Goal: Contribute content: Contribute content

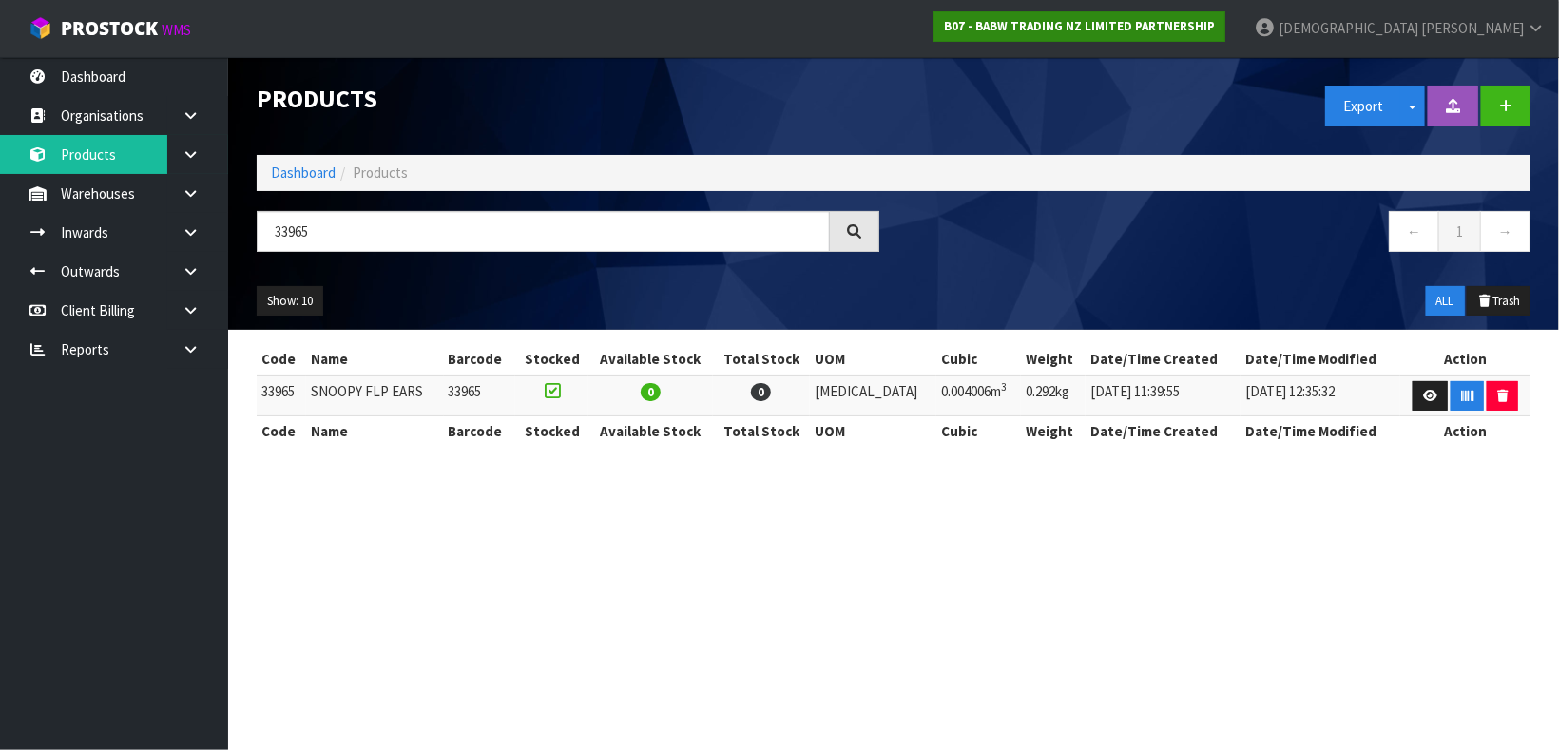
type input "33965"
click at [1170, 28] on strong "B07 - BABW TRADING NZ LIMITED PARTNERSHIP" at bounding box center [1079, 26] width 271 height 16
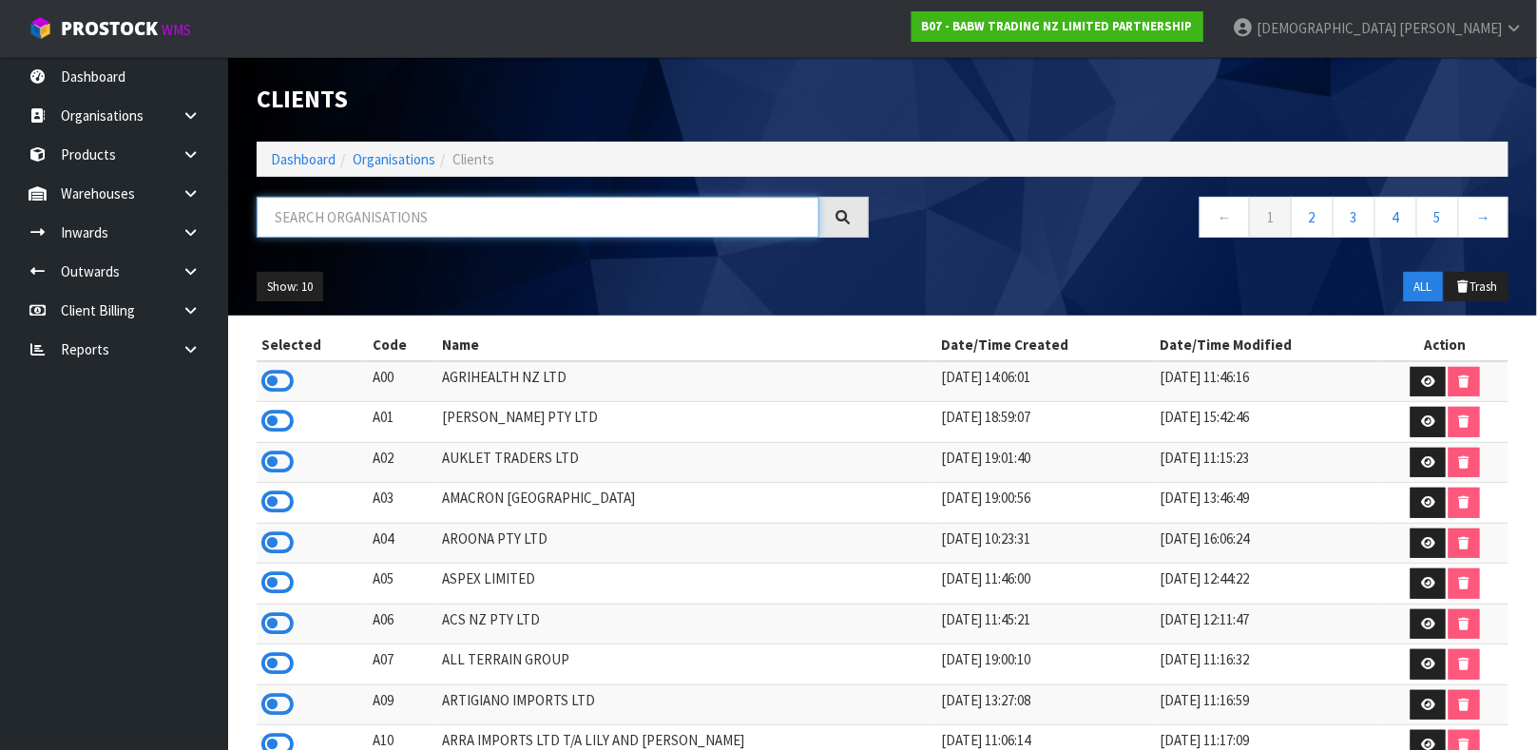
click at [470, 222] on input "text" at bounding box center [538, 217] width 563 height 41
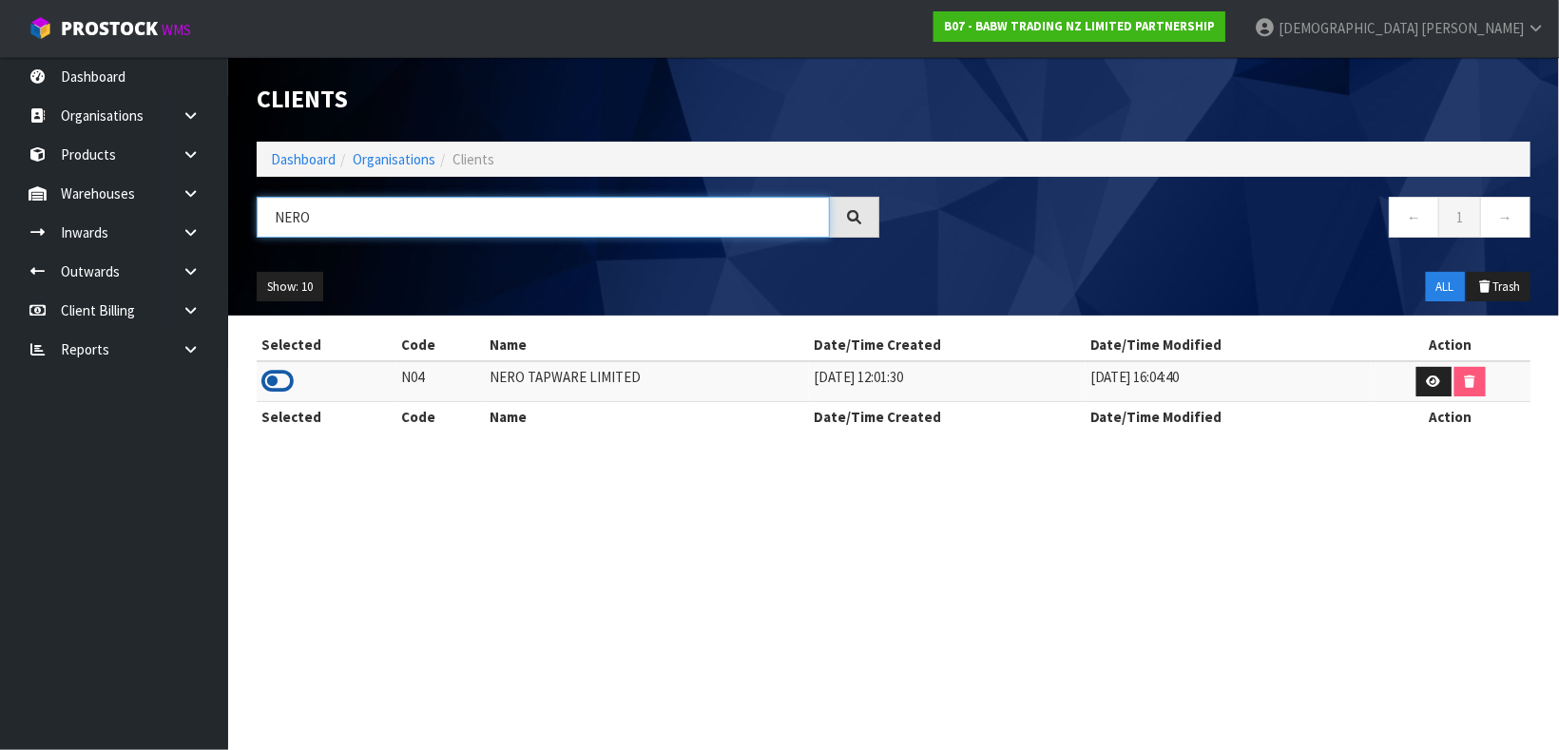
type input "NERO"
click at [267, 375] on icon at bounding box center [277, 381] width 32 height 29
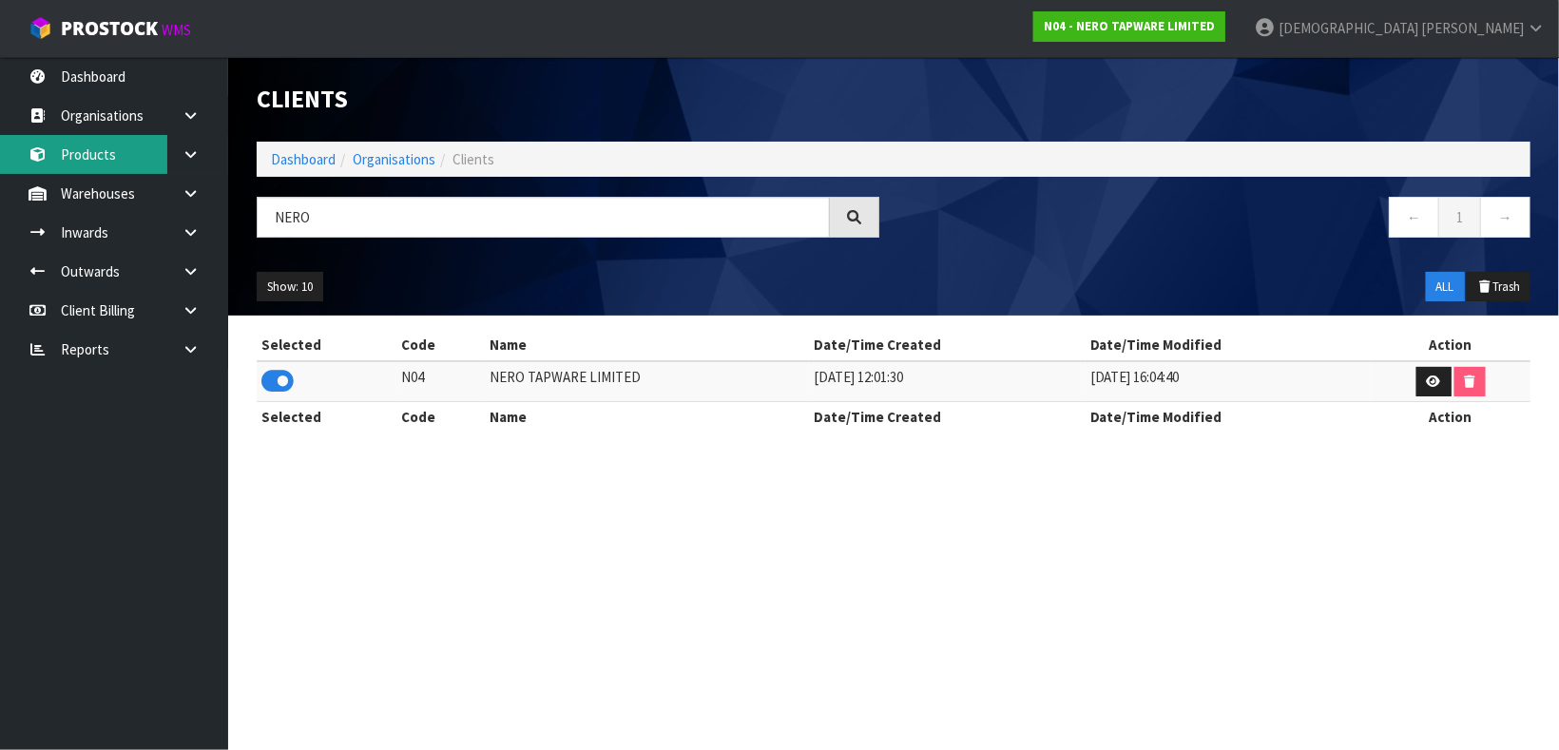
click at [109, 144] on link "Products" at bounding box center [114, 154] width 228 height 39
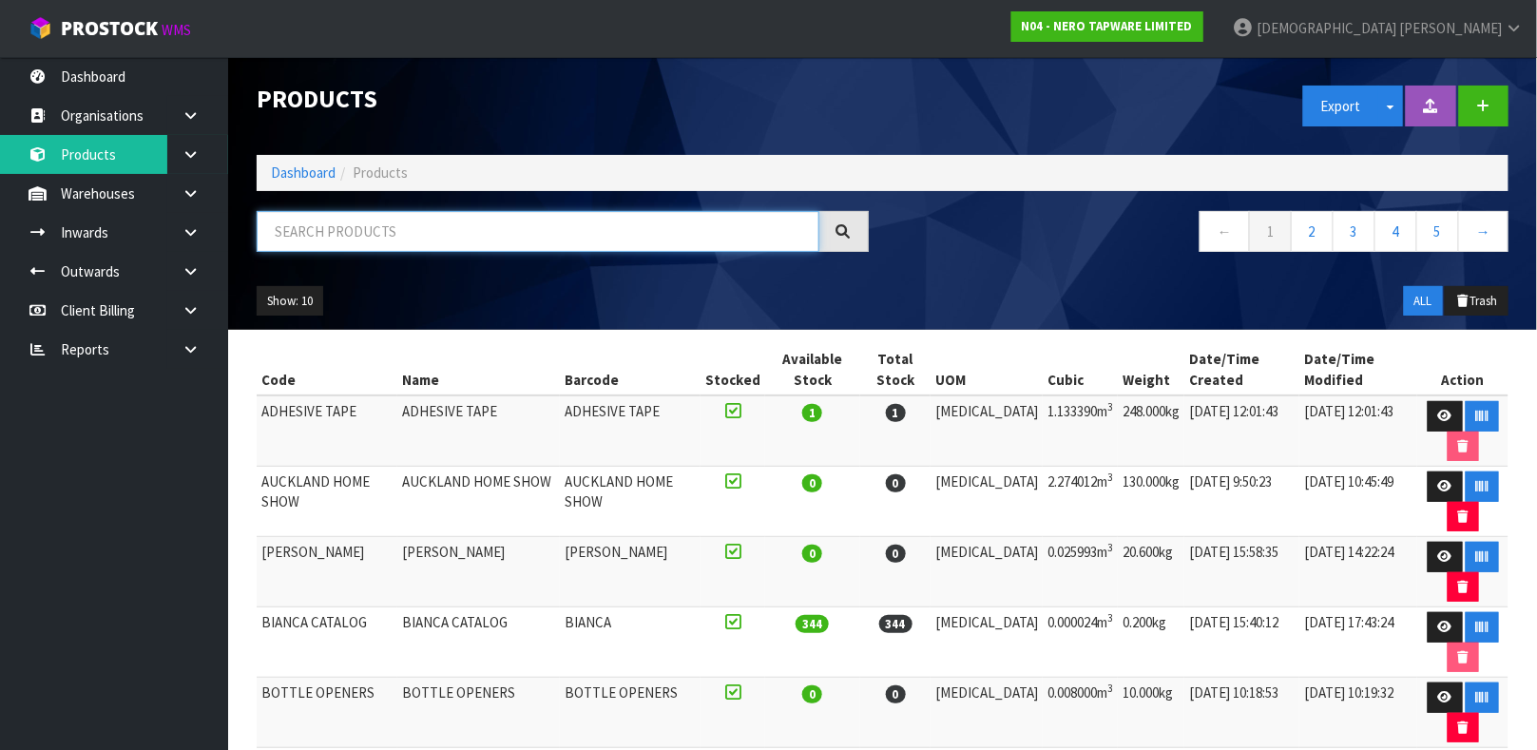
click at [329, 225] on input "text" at bounding box center [538, 231] width 563 height 41
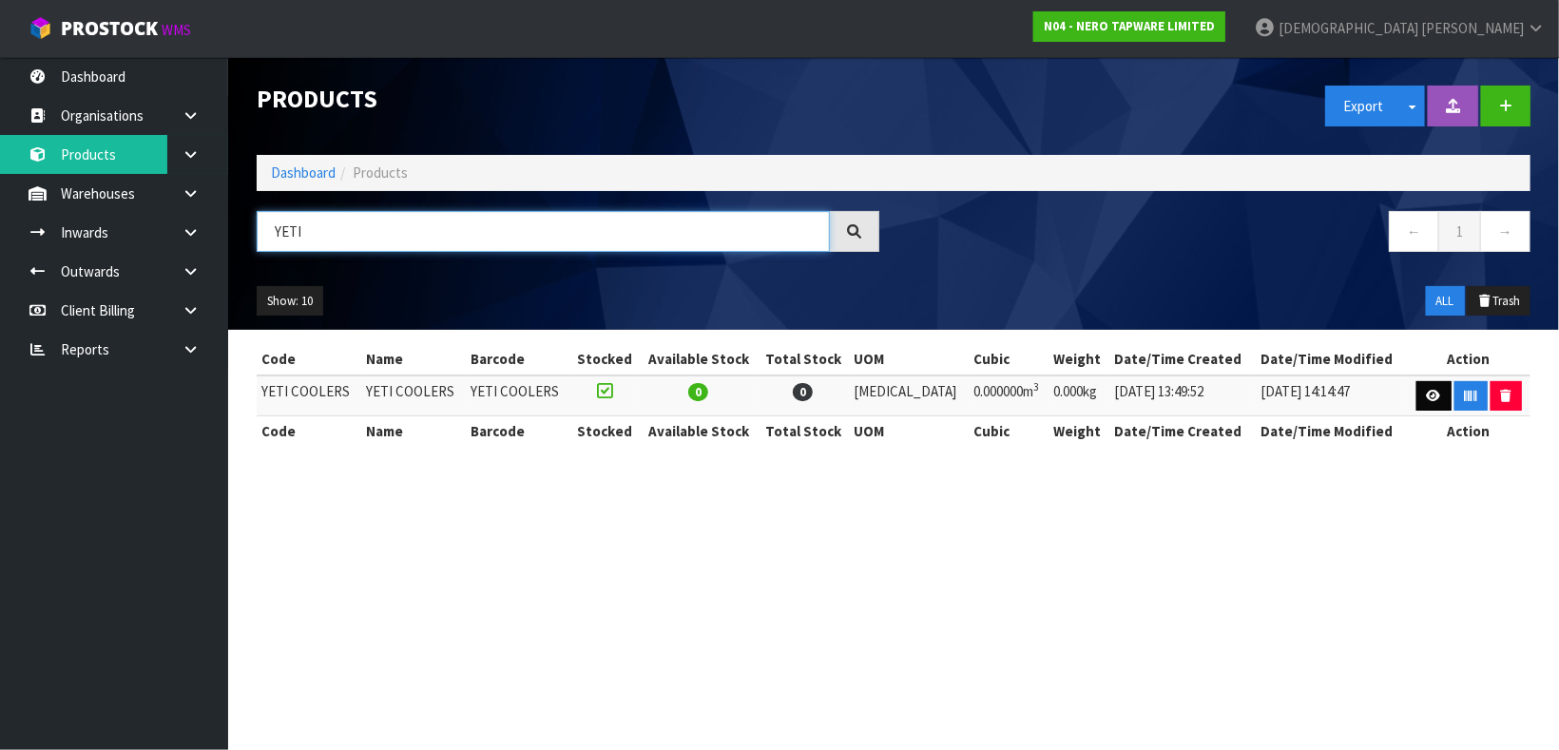
type input "YETI"
click at [1426, 402] on icon at bounding box center [1433, 396] width 14 height 12
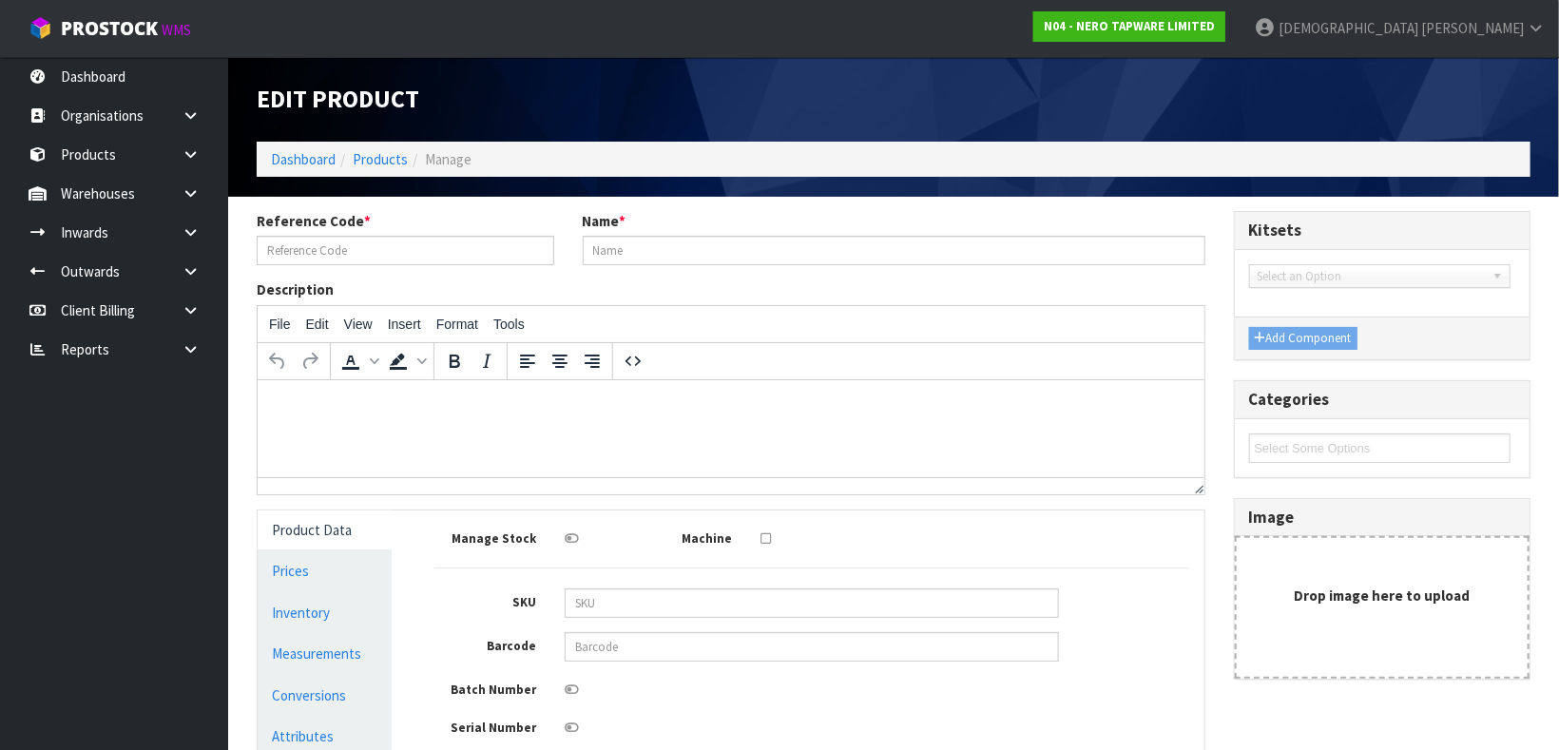
type input "YETI COOLERS"
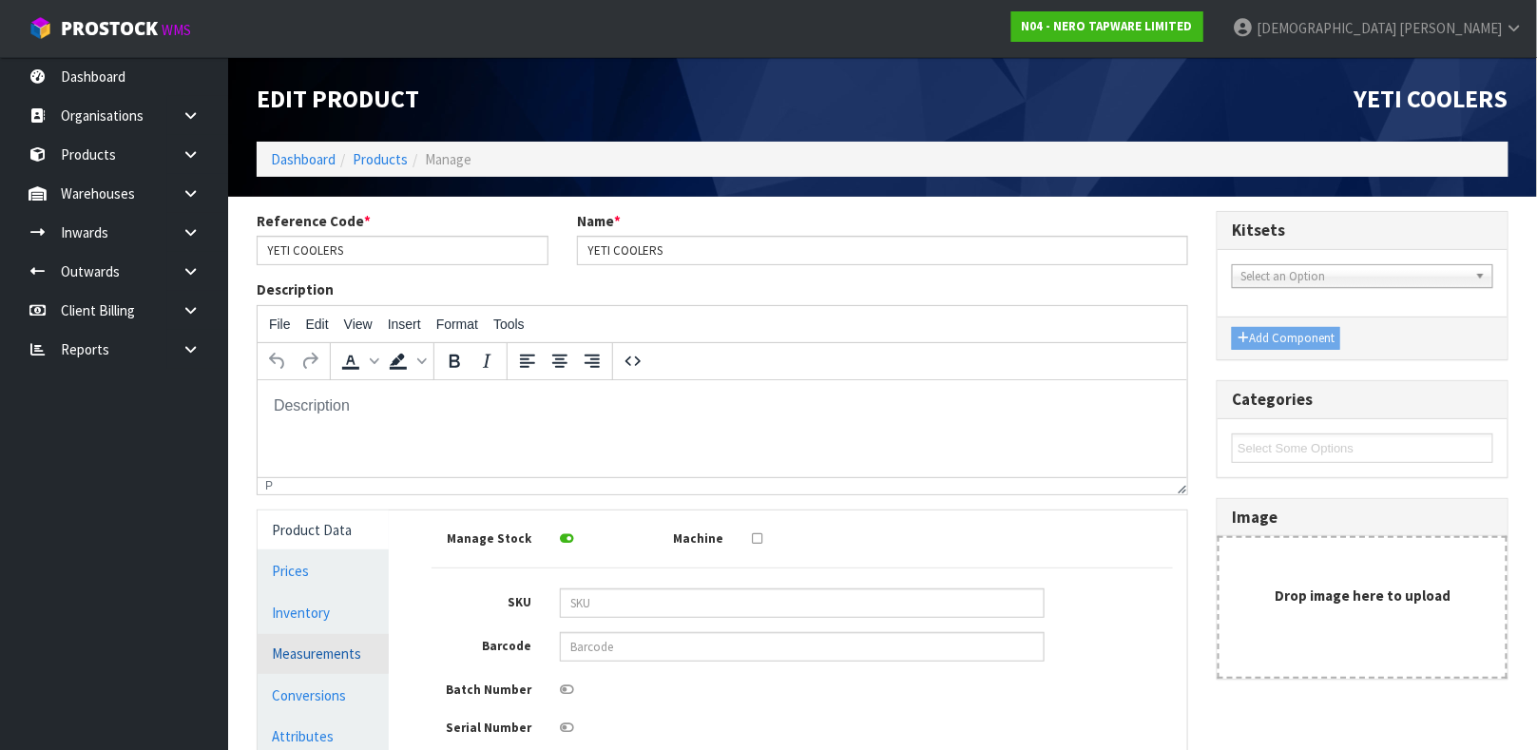
click at [299, 656] on link "Measurements" at bounding box center [323, 653] width 131 height 39
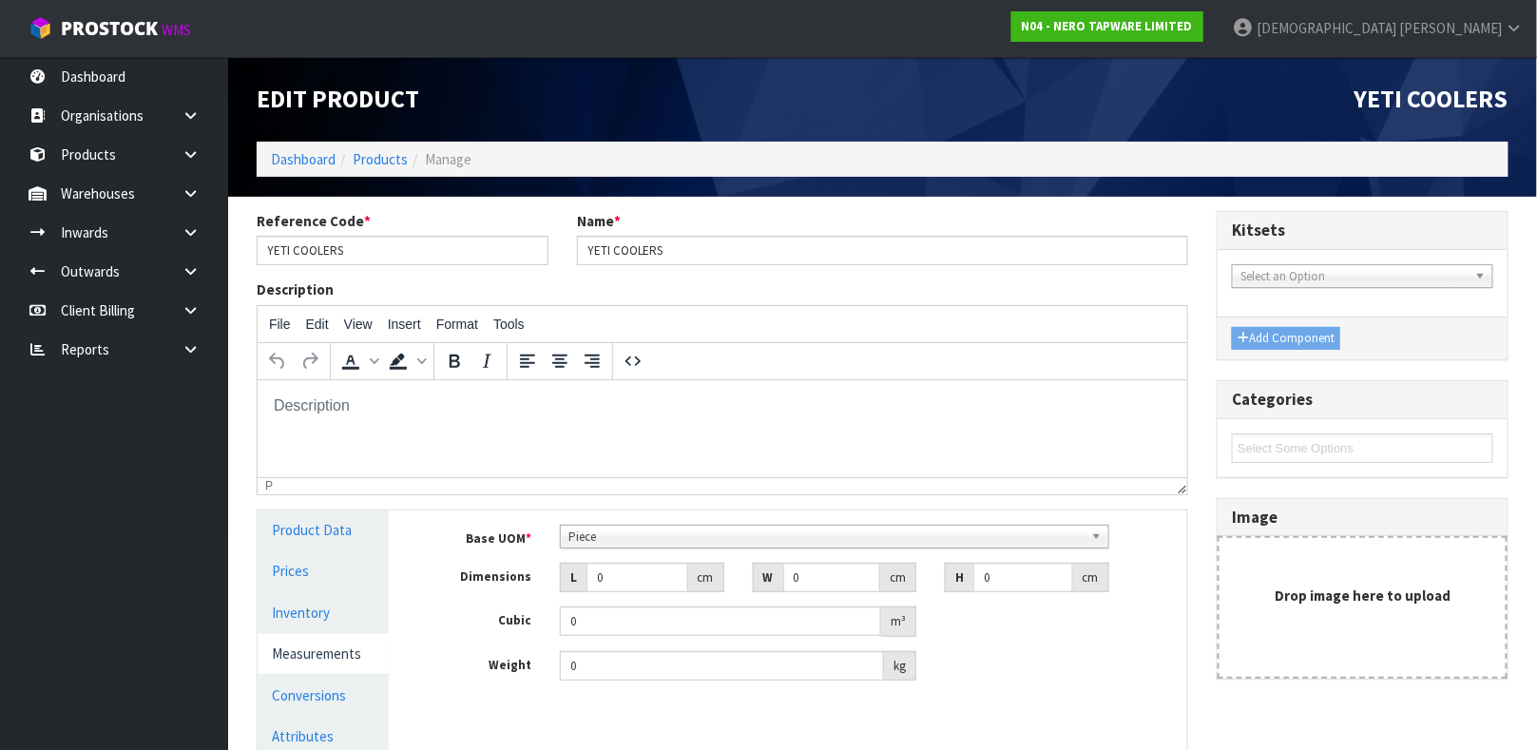
scroll to position [341, 0]
click at [717, 547] on div "Piece" at bounding box center [834, 537] width 549 height 24
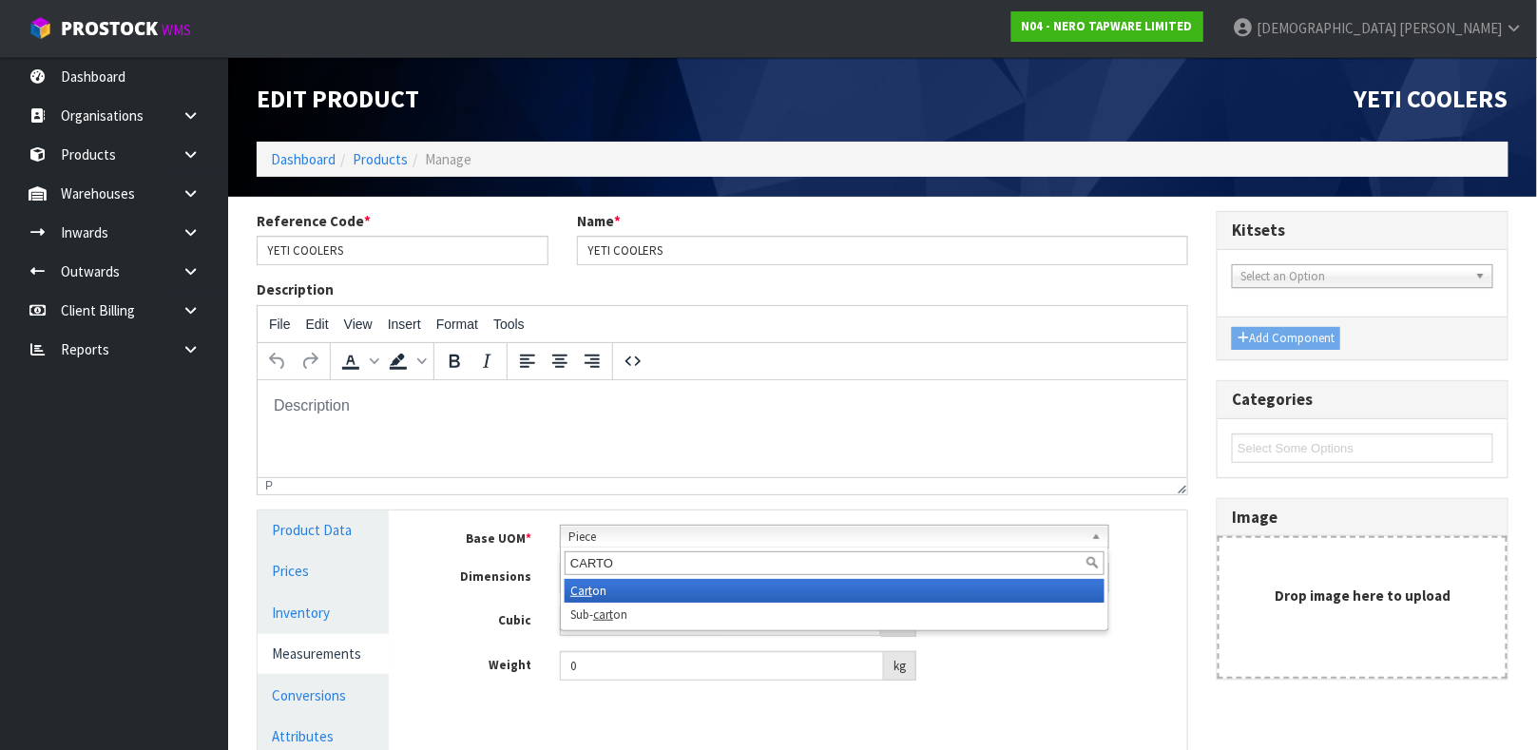
type input "CARTON"
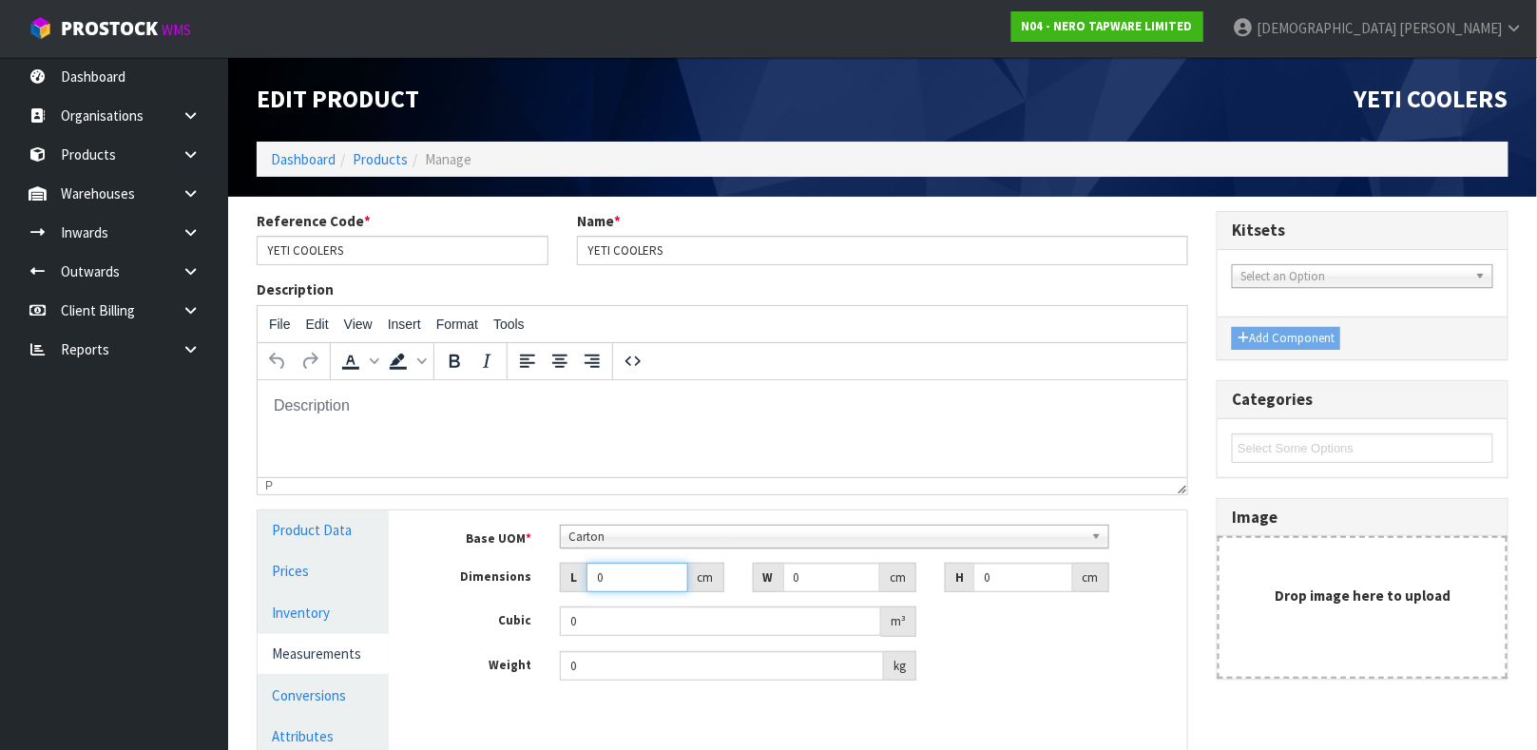
type input "4"
type input "0.000001"
type input "45"
type input "38"
type input "4"
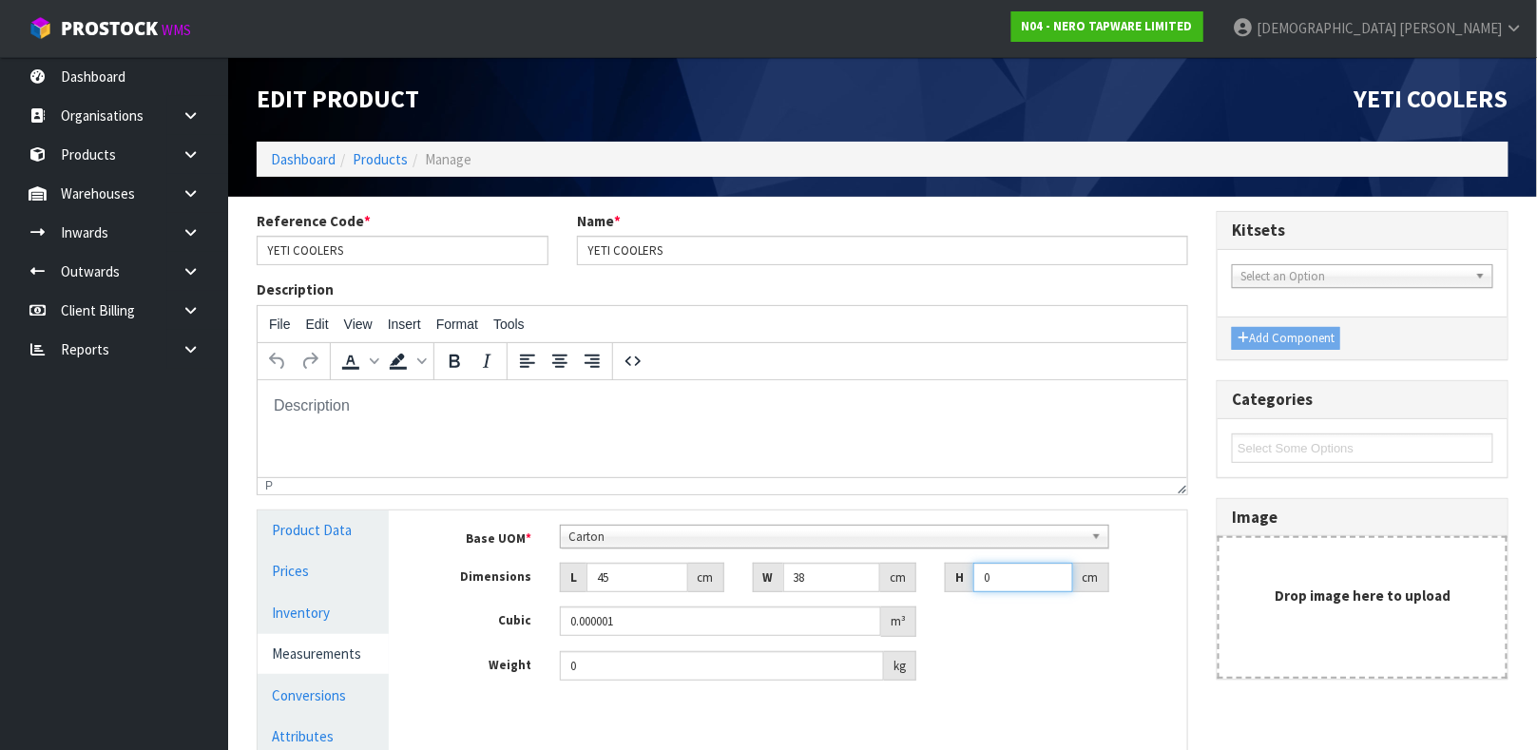
type input "0.00684"
type input "47"
type input "0.08037"
type input "47"
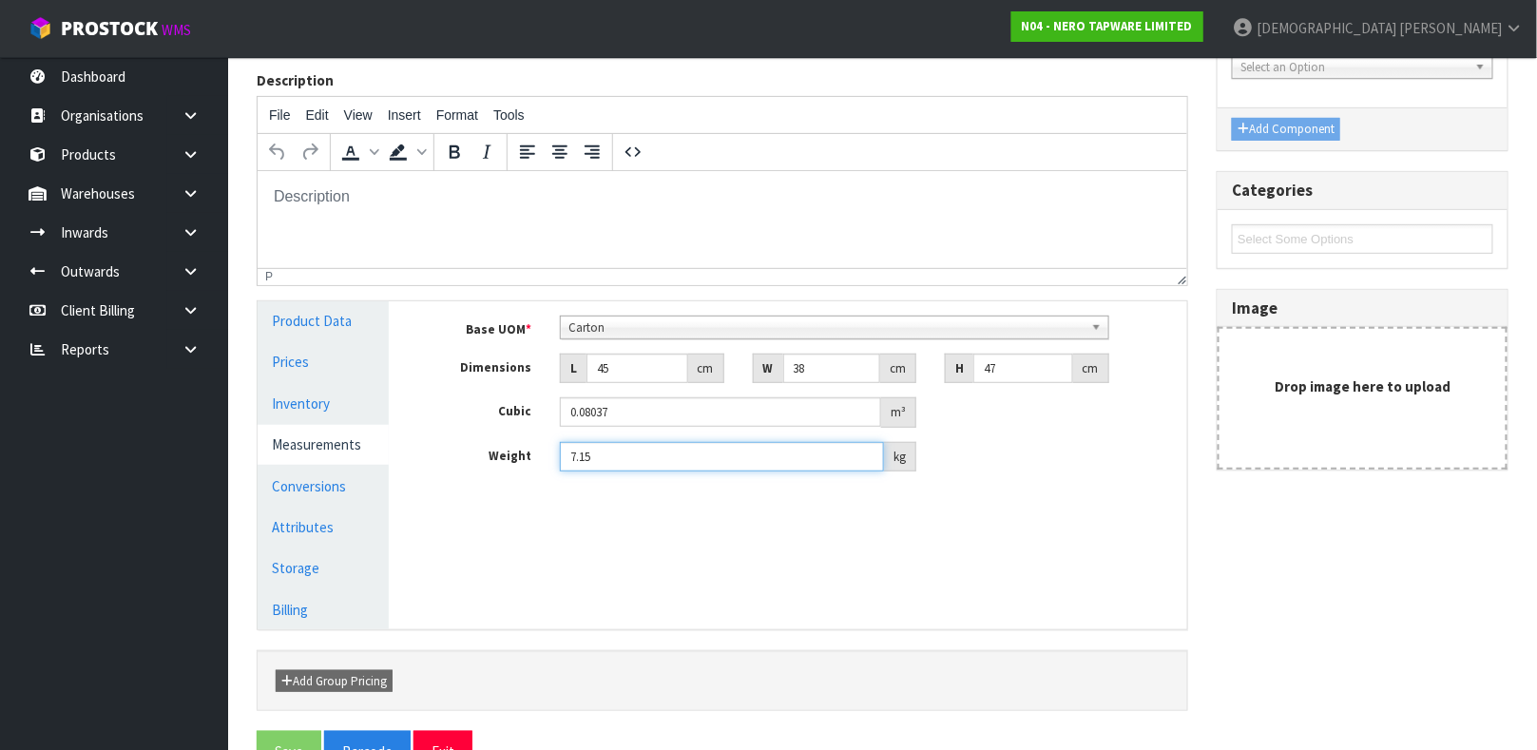
scroll to position [259, 0]
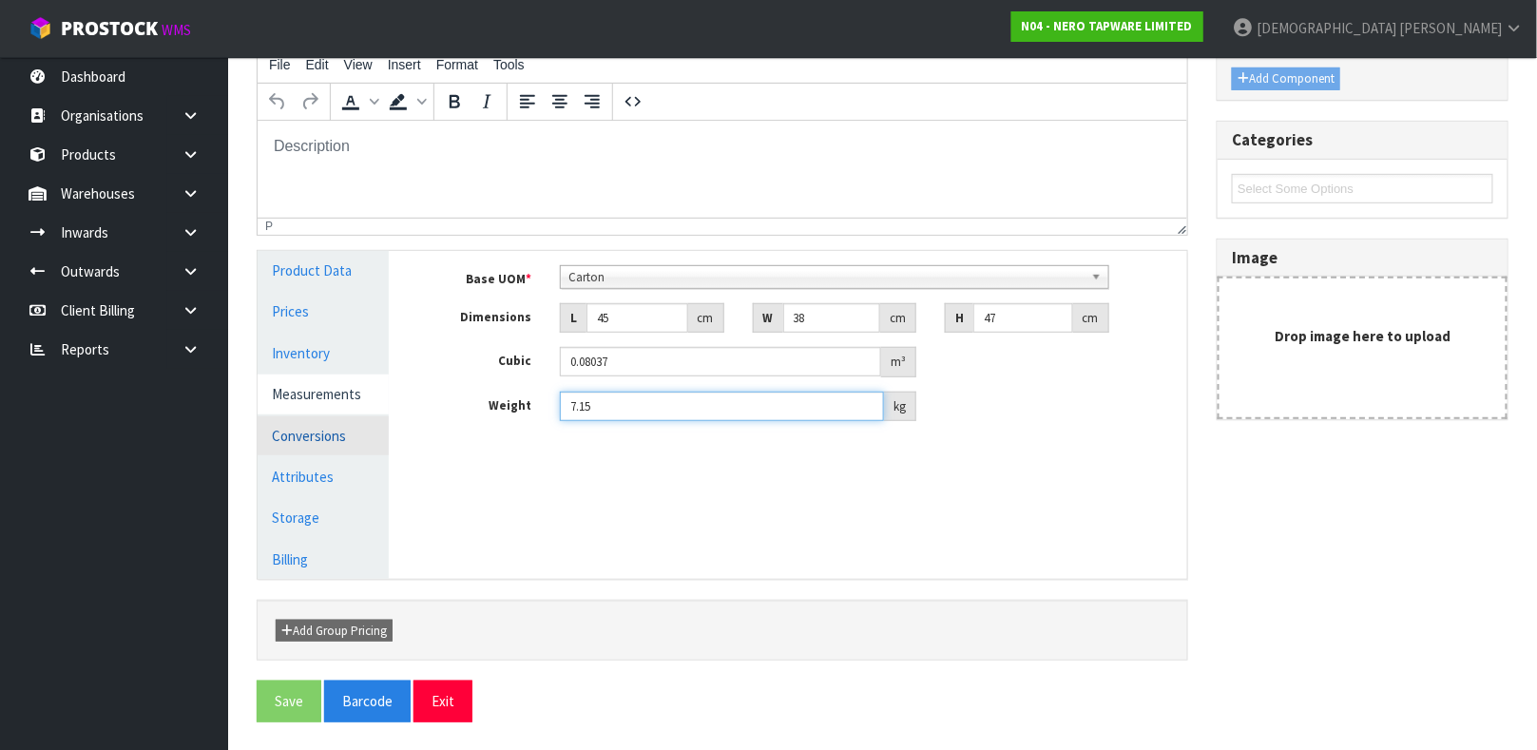
type input "7.15"
click at [333, 434] on link "Conversions" at bounding box center [323, 435] width 131 height 39
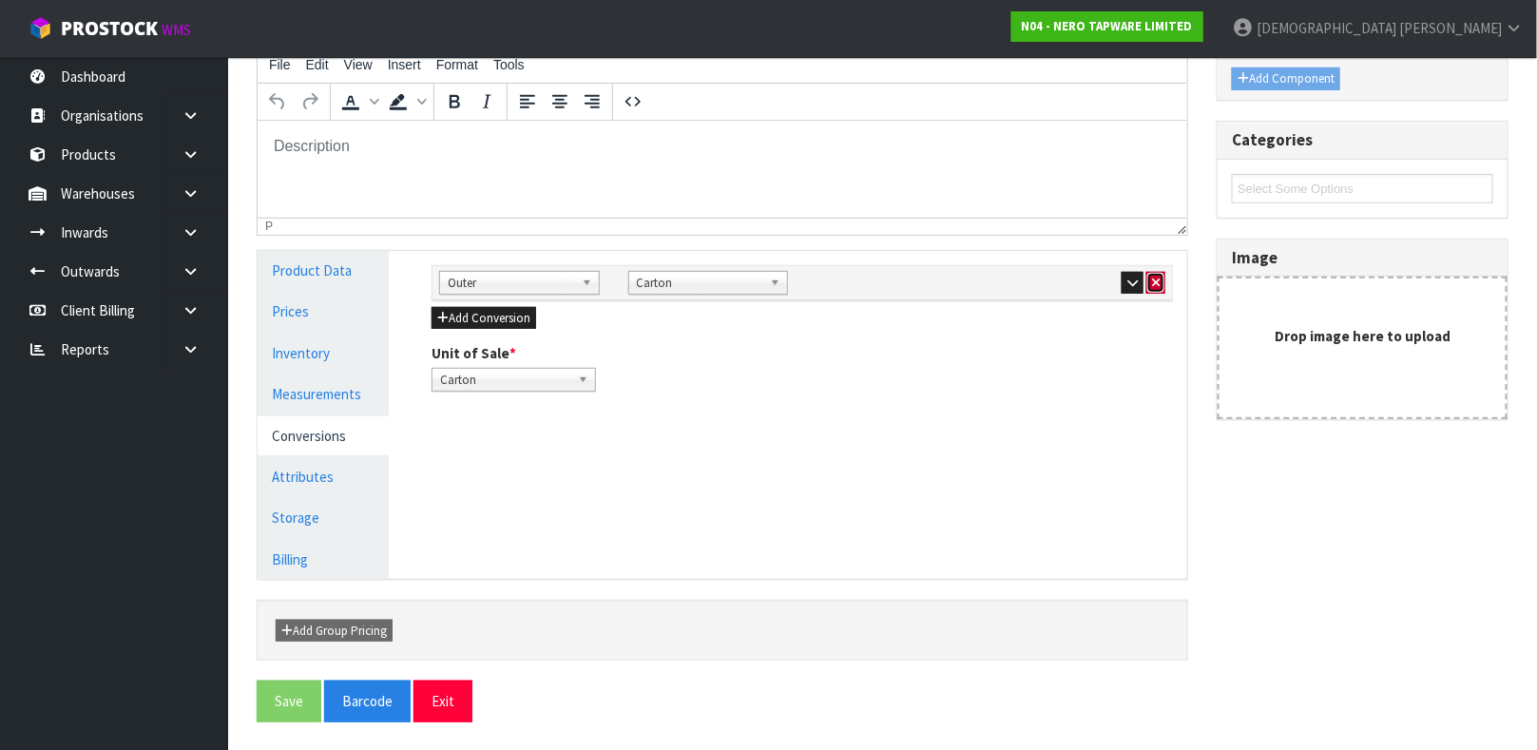
click at [1153, 284] on icon "button" at bounding box center [1156, 283] width 8 height 12
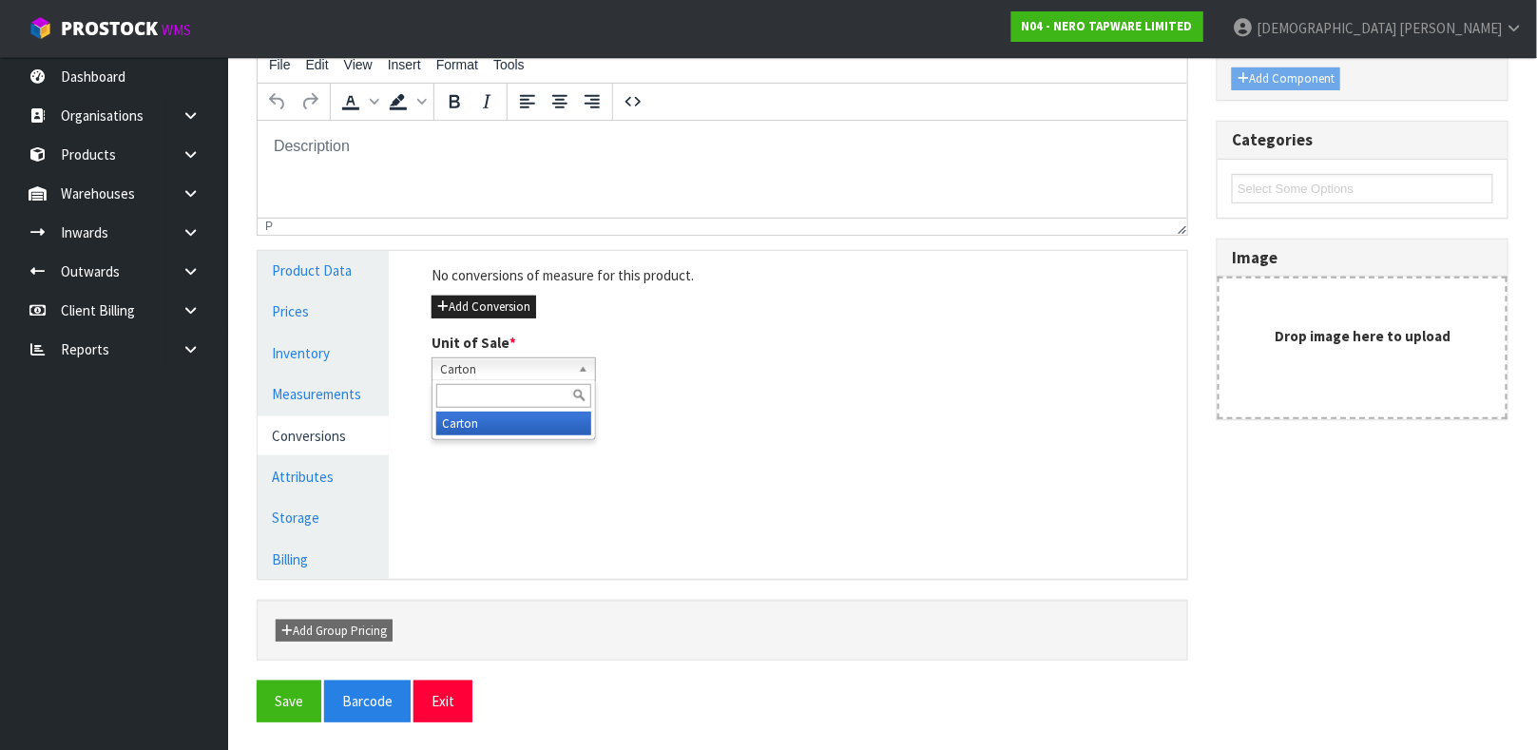
click at [482, 370] on span "Carton" at bounding box center [505, 369] width 130 height 23
click at [328, 402] on link "Measurements" at bounding box center [323, 393] width 131 height 39
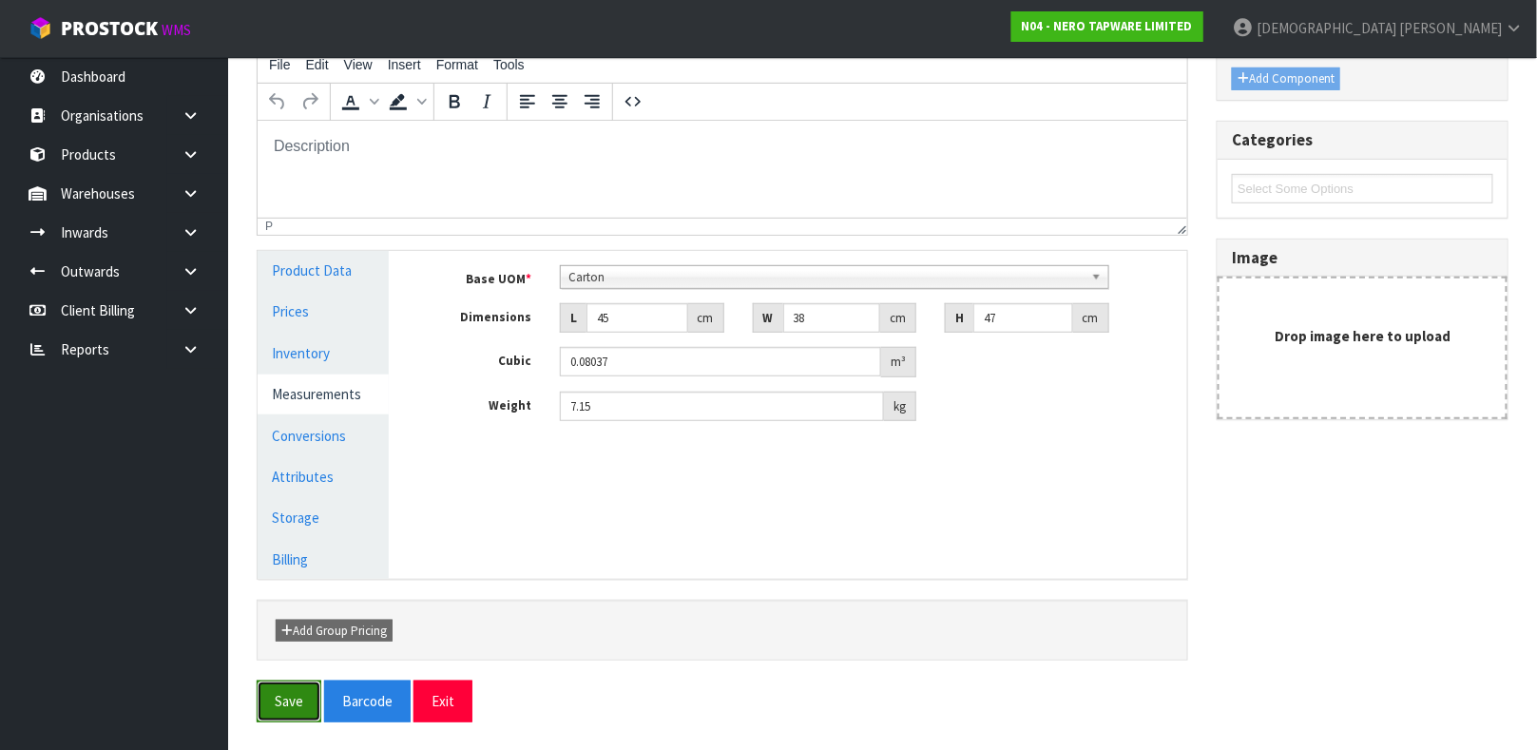
click at [288, 692] on button "Save" at bounding box center [289, 700] width 65 height 41
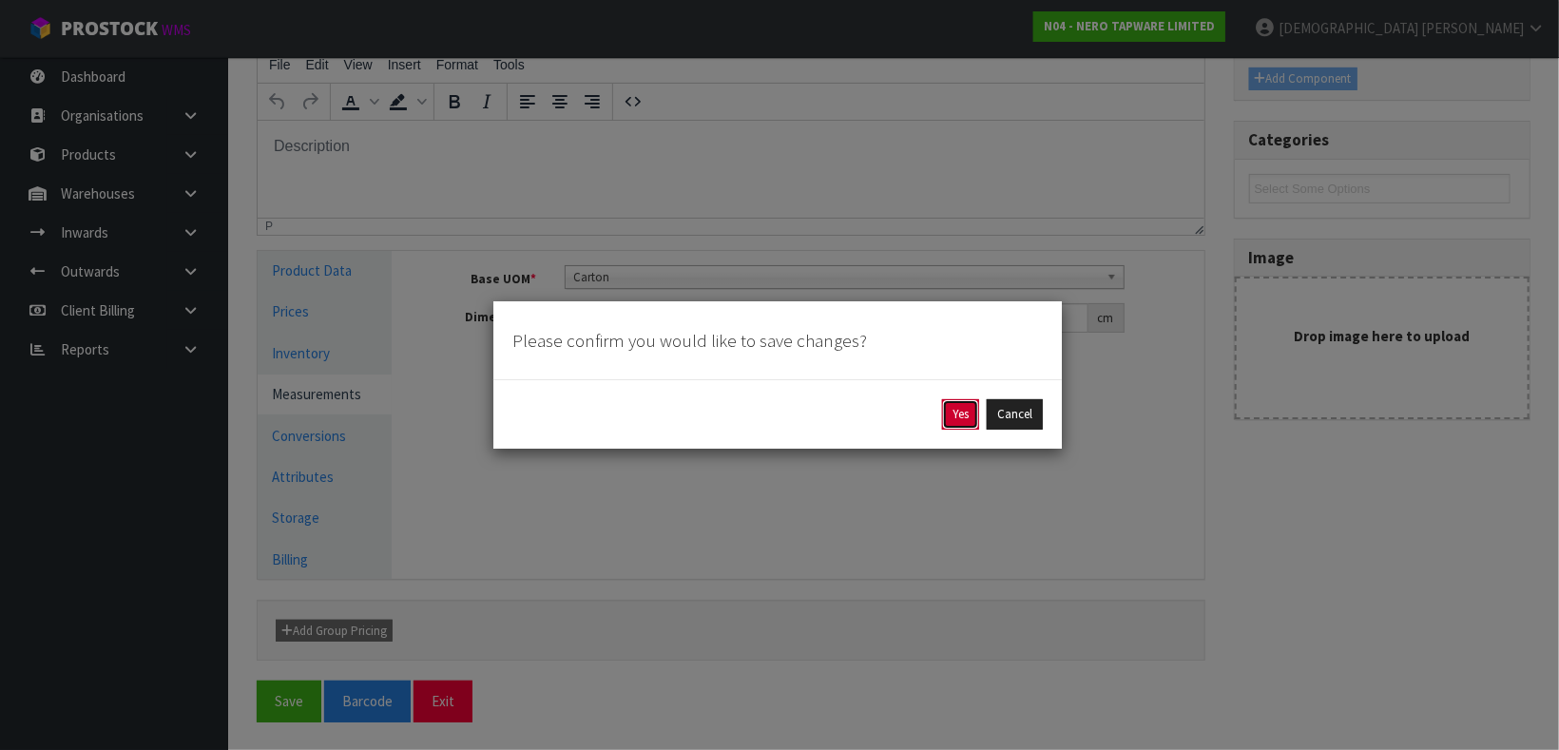
click at [950, 408] on button "Yes" at bounding box center [960, 414] width 37 height 30
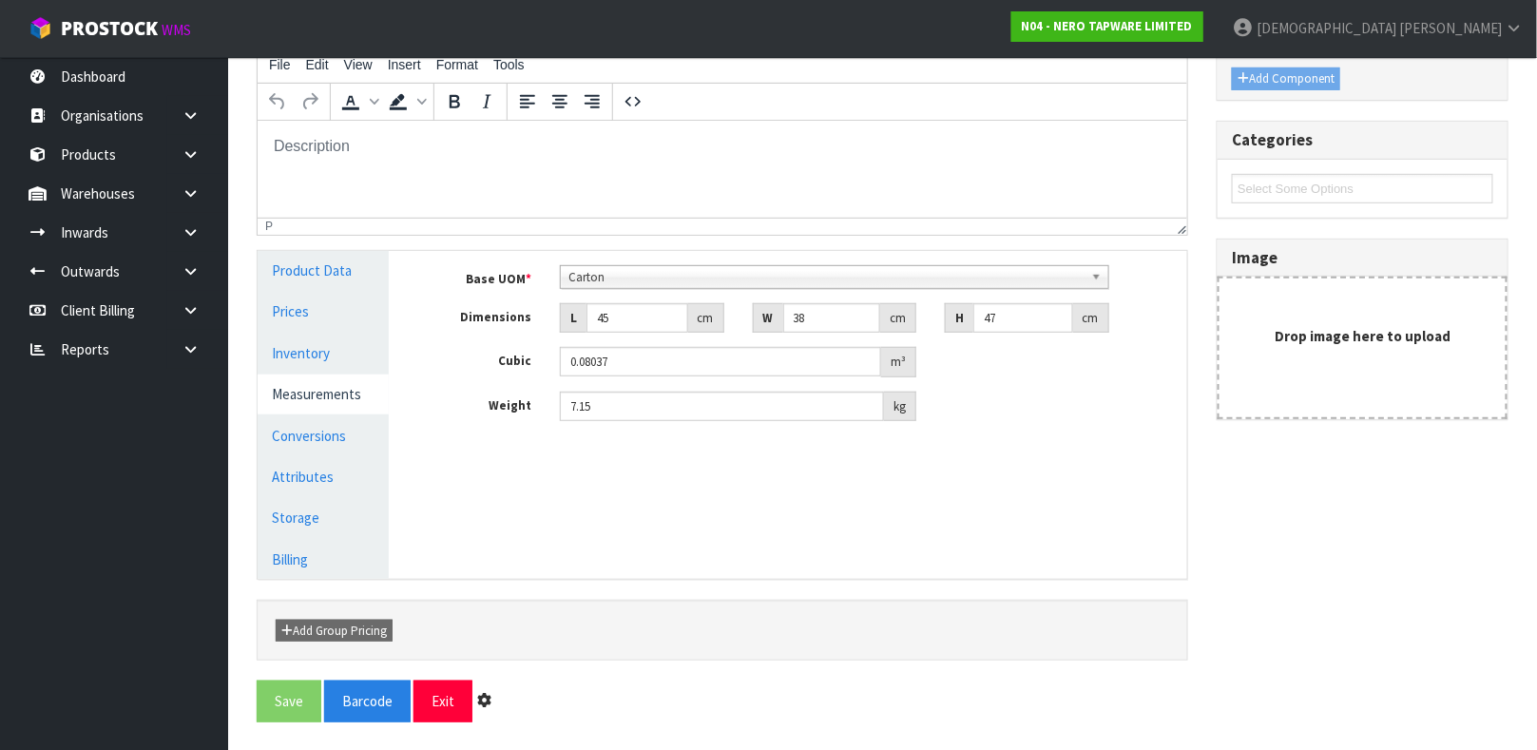
scroll to position [0, 0]
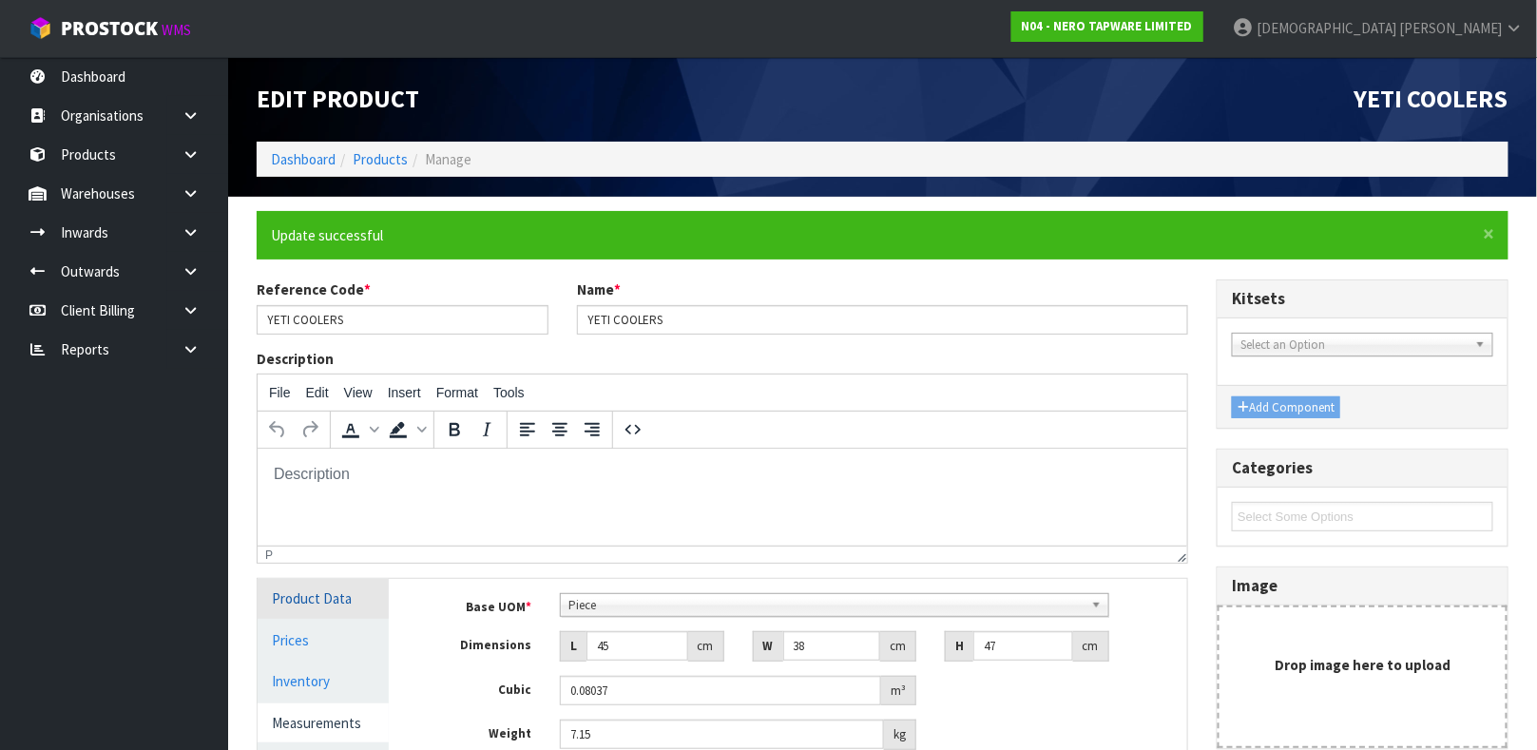
click at [305, 604] on link "Product Data" at bounding box center [323, 598] width 131 height 39
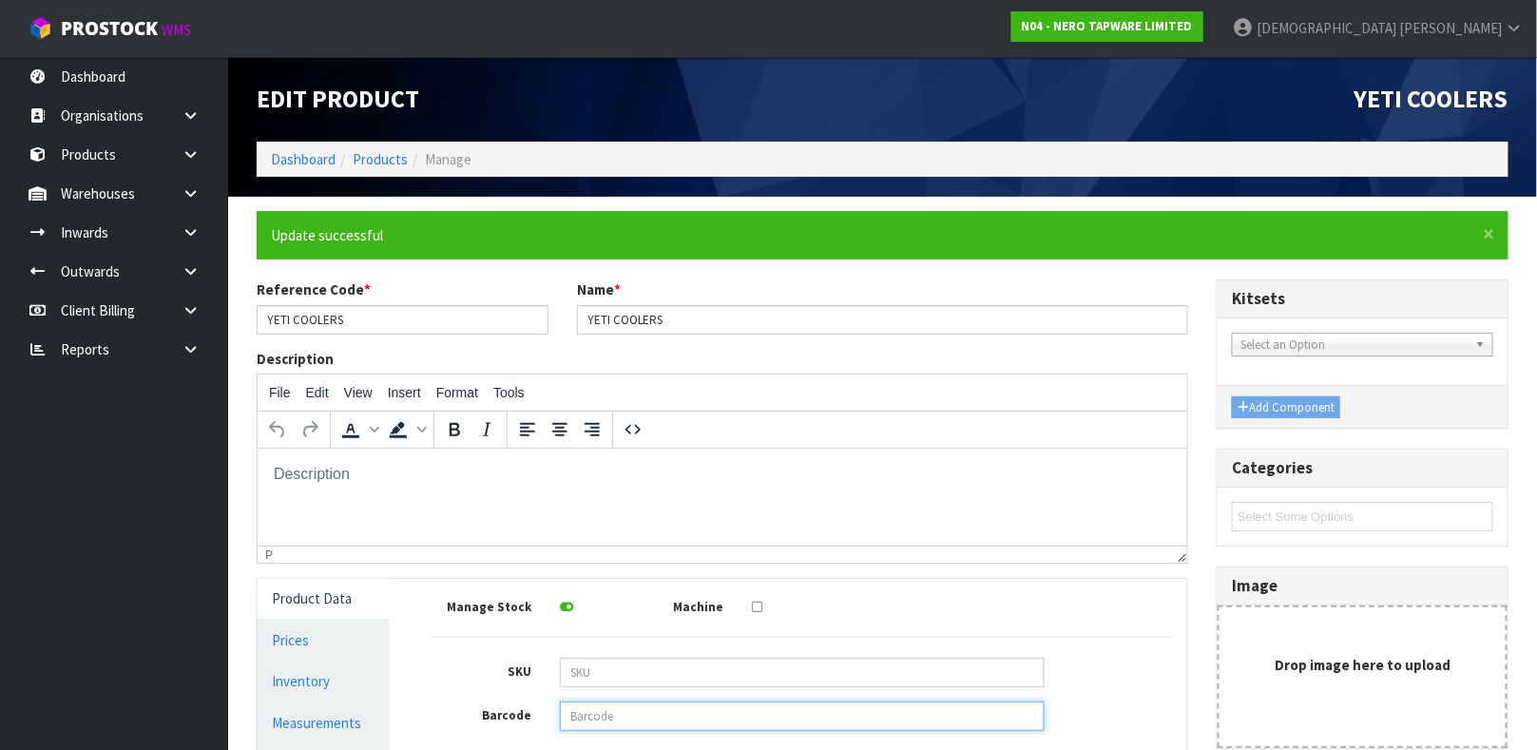
click at [581, 707] on input "text" at bounding box center [802, 715] width 485 height 29
type input "888830071793"
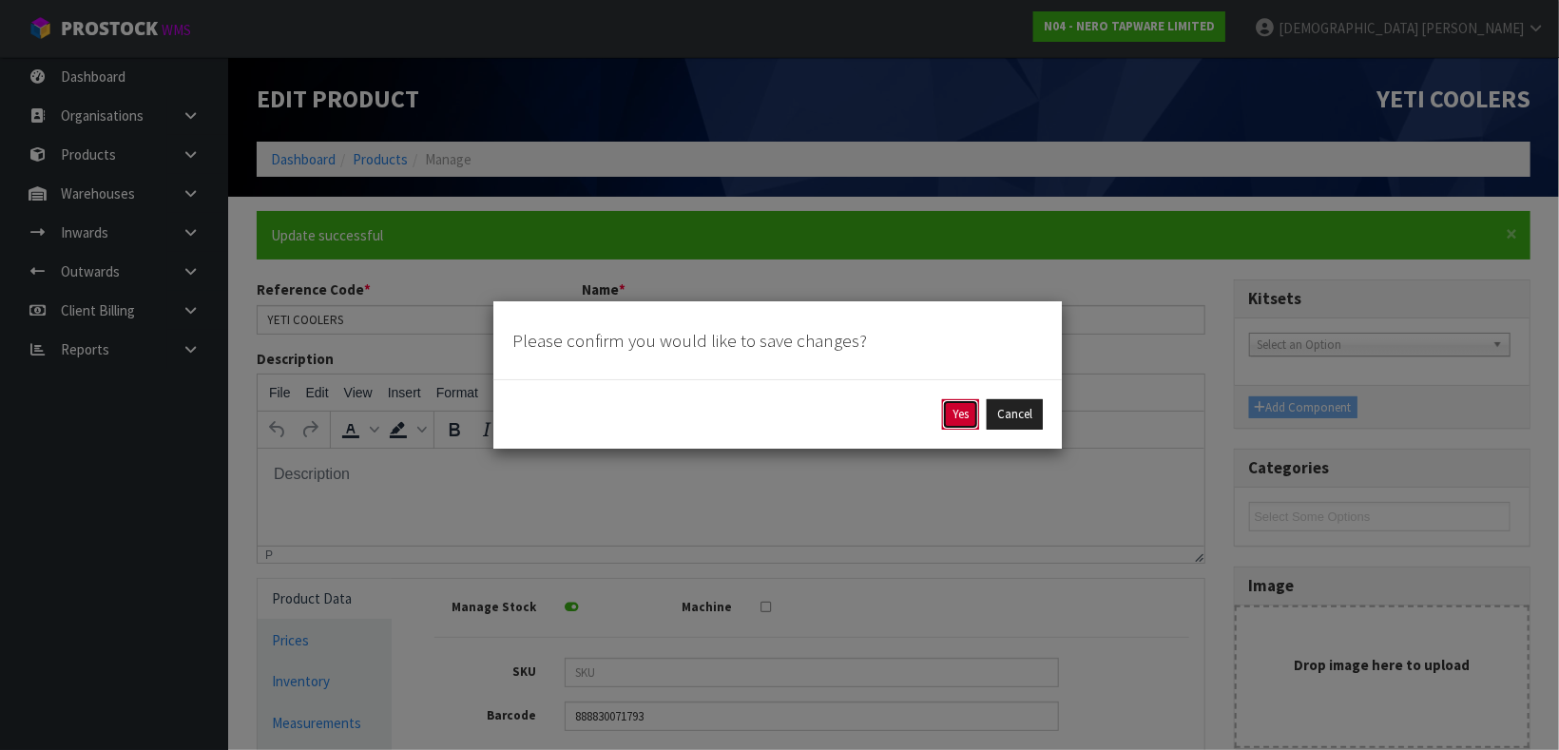
click at [963, 406] on button "Yes" at bounding box center [960, 414] width 37 height 30
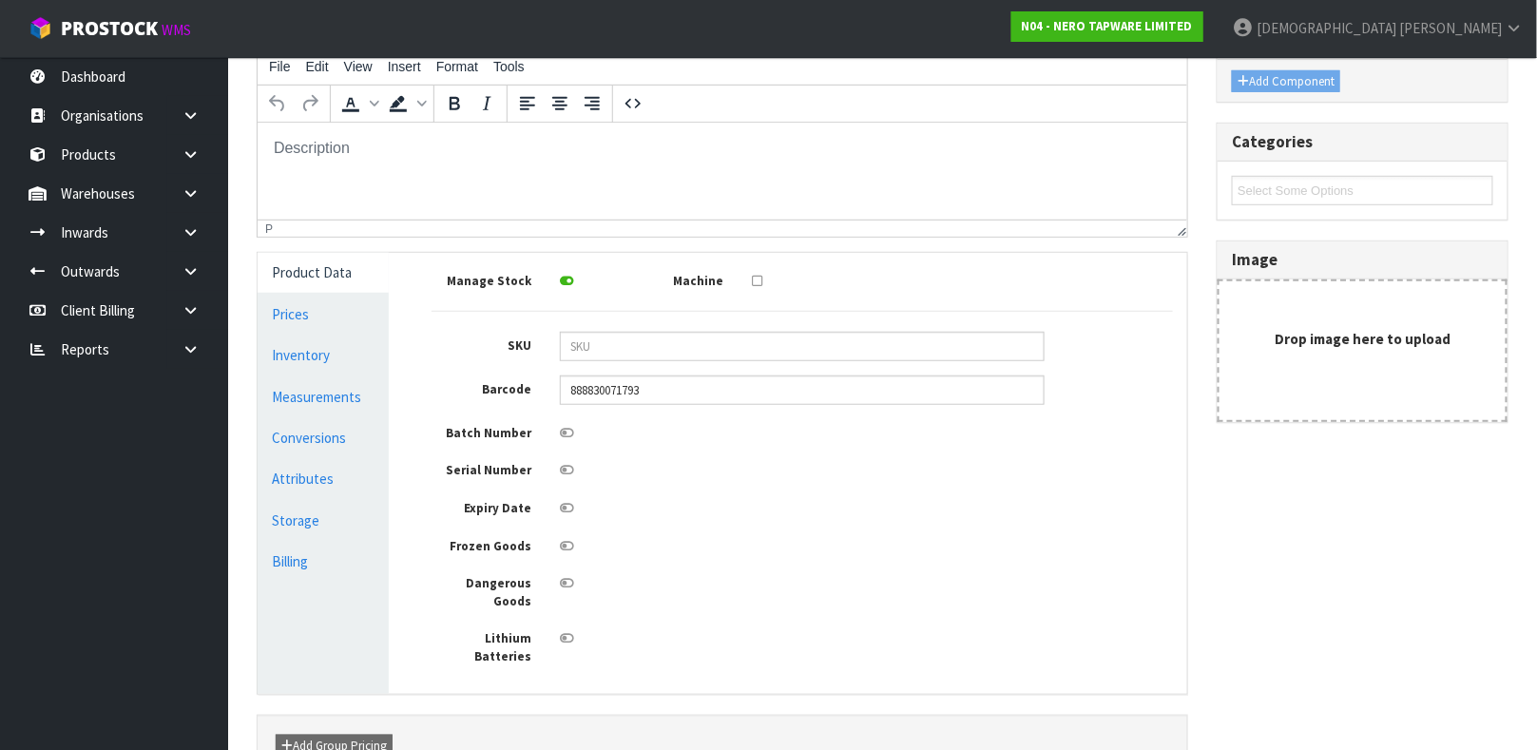
scroll to position [341, 0]
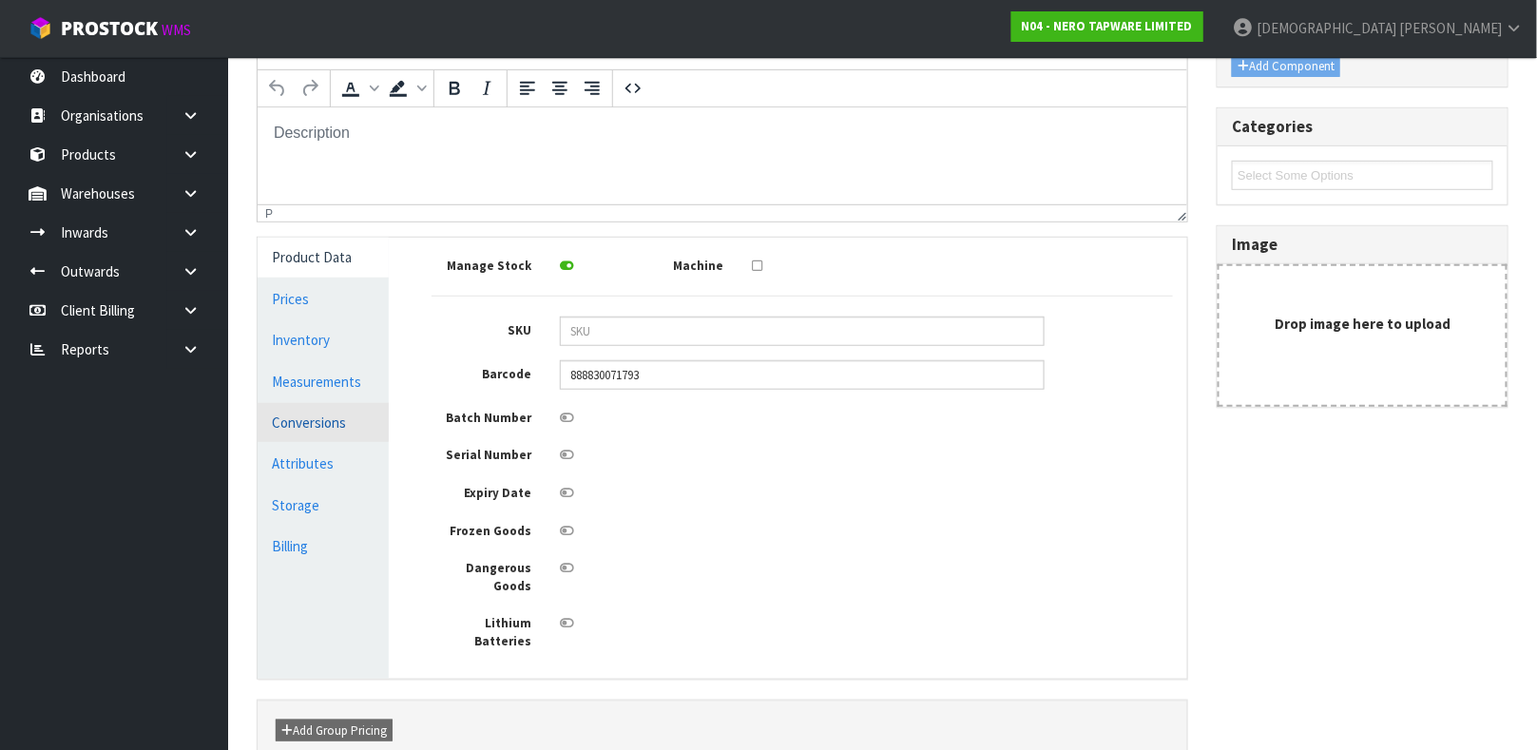
click at [327, 421] on link "Conversions" at bounding box center [323, 422] width 131 height 39
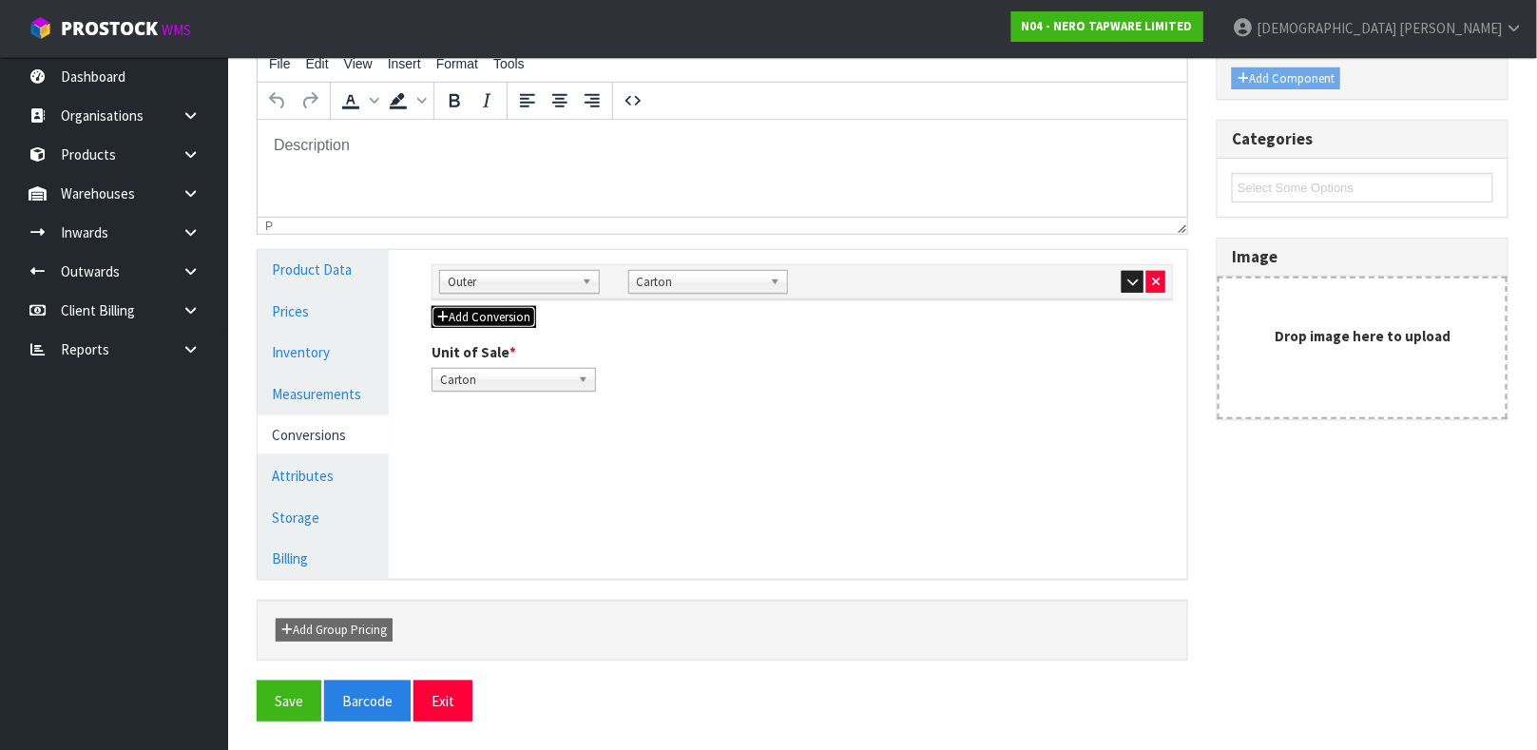
click at [446, 316] on icon "button" at bounding box center [442, 317] width 11 height 12
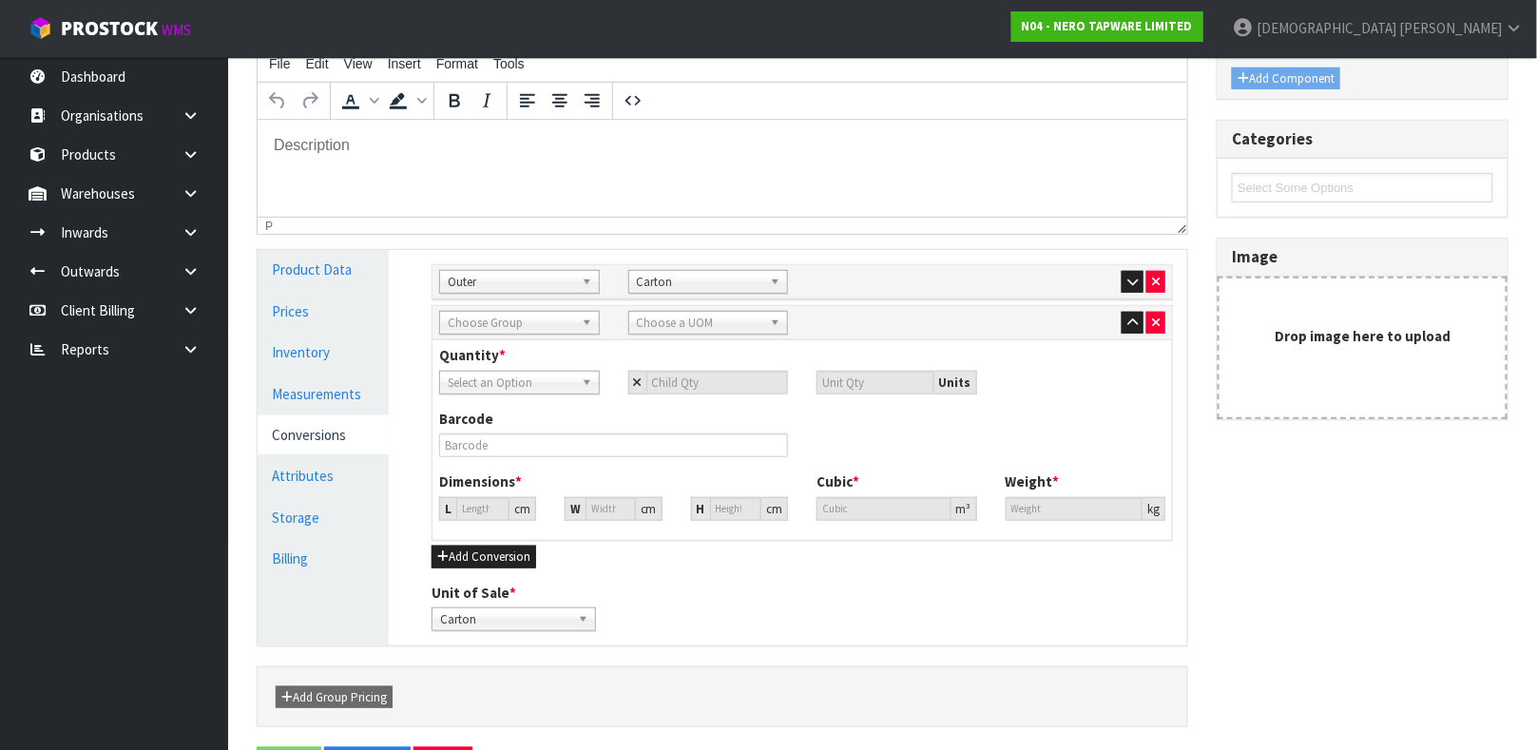
click at [487, 319] on span "Choose Group" at bounding box center [511, 323] width 126 height 23
click at [488, 446] on li "Pallet" at bounding box center [519, 448] width 151 height 24
click at [529, 383] on span "Select an Option" at bounding box center [511, 383] width 126 height 23
click at [504, 457] on li "Carton" at bounding box center [519, 461] width 151 height 24
click at [664, 377] on input "number" at bounding box center [717, 383] width 143 height 24
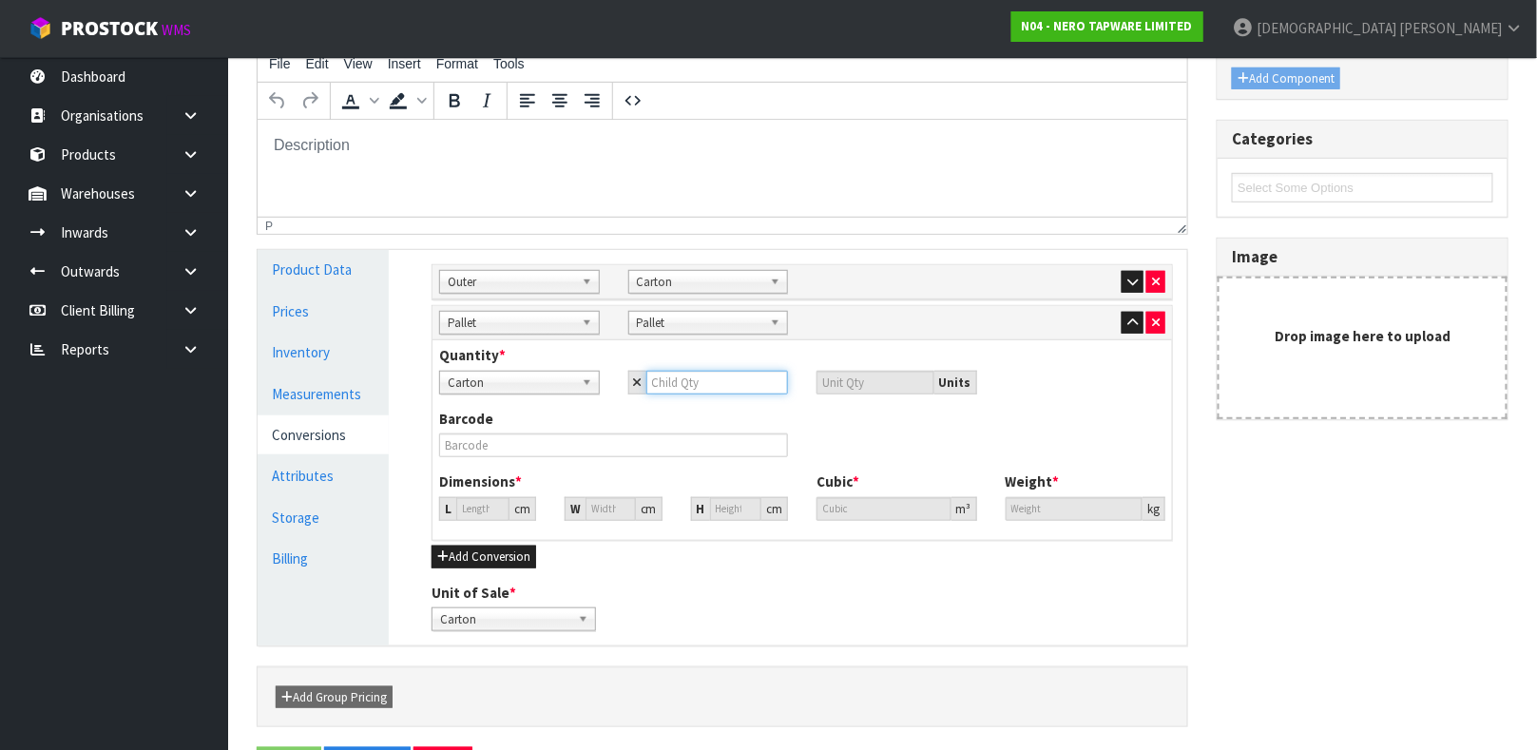
type input "1"
type input "18"
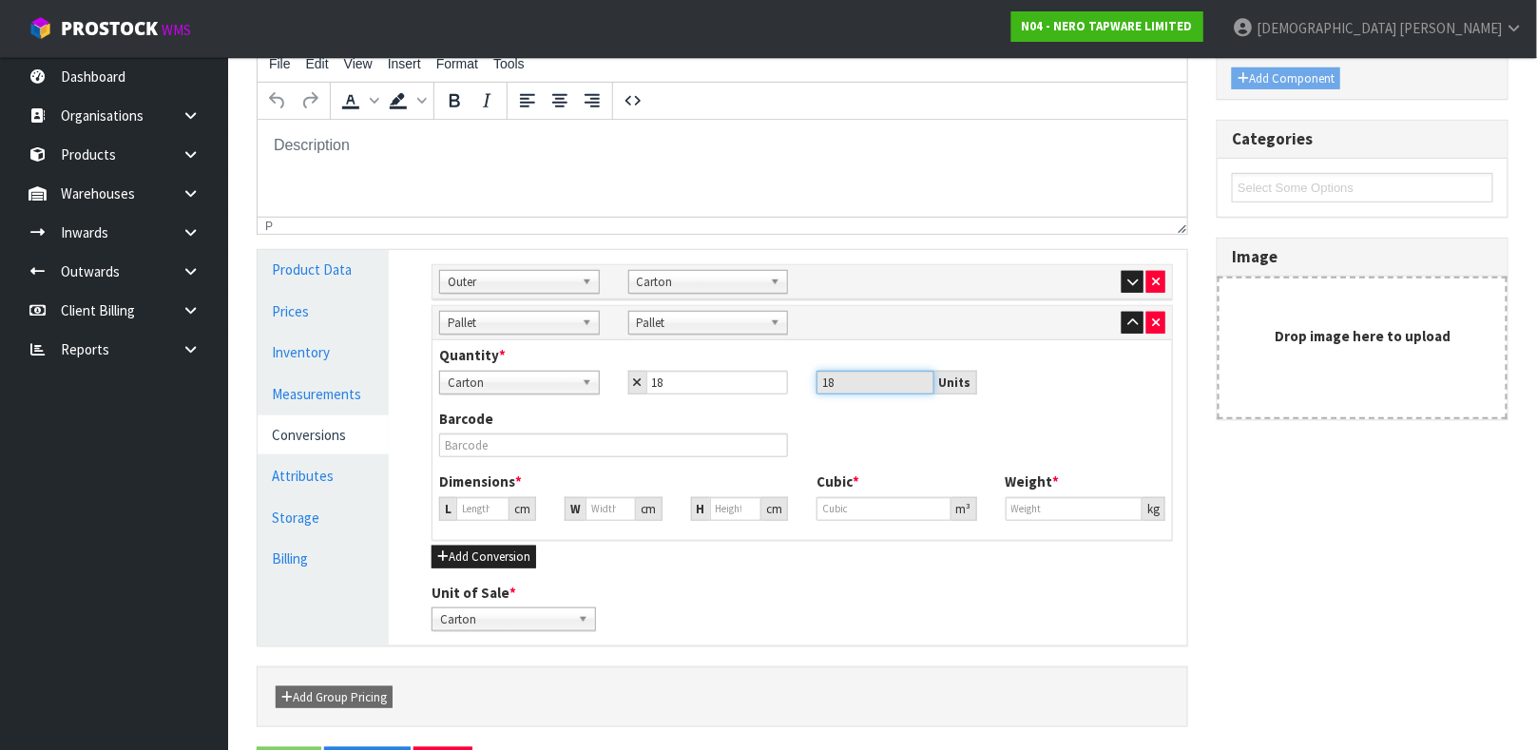
type input "113.098"
type input "1.44666"
type input "128.7"
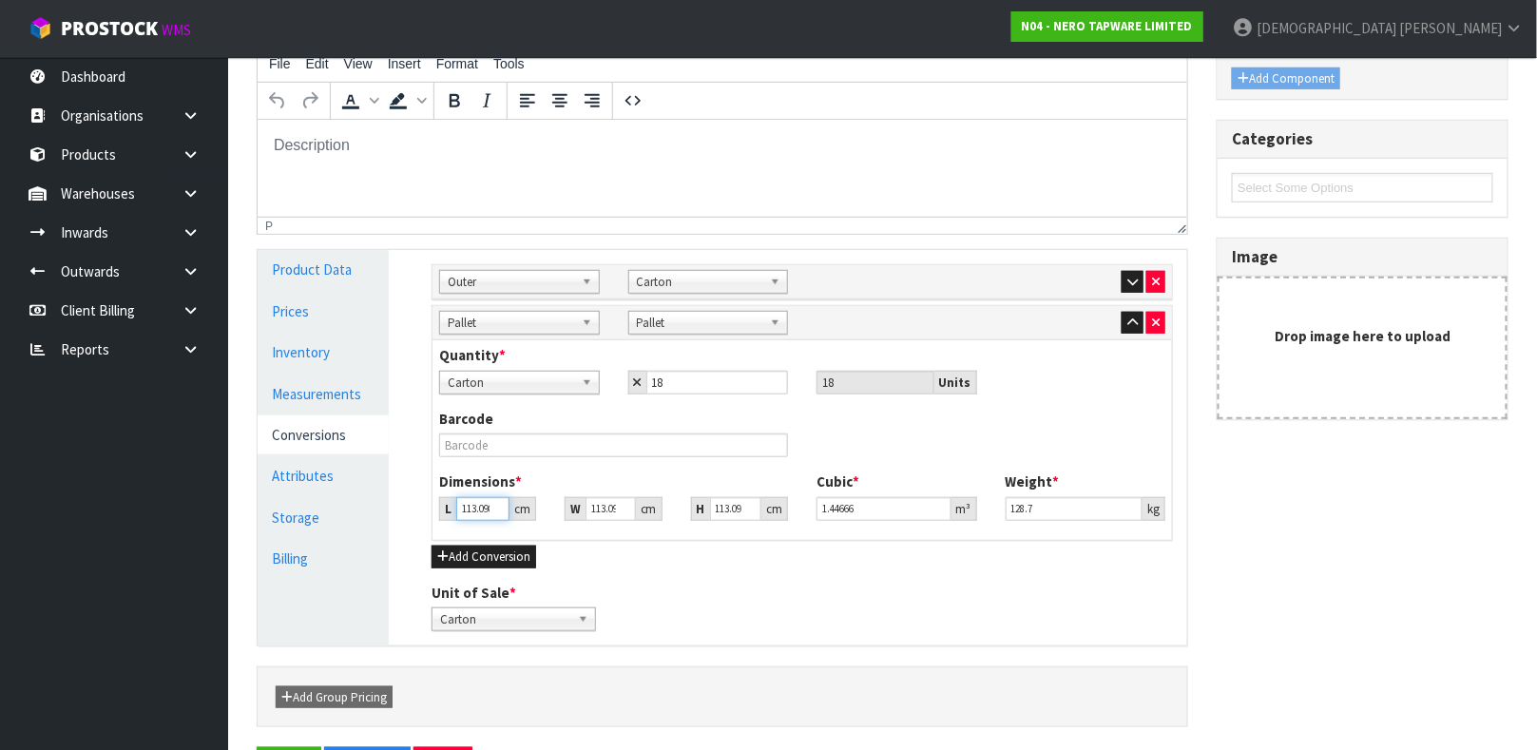
type input "1"
type input "0.012791"
type input "12"
type input "0.153494"
type input "120"
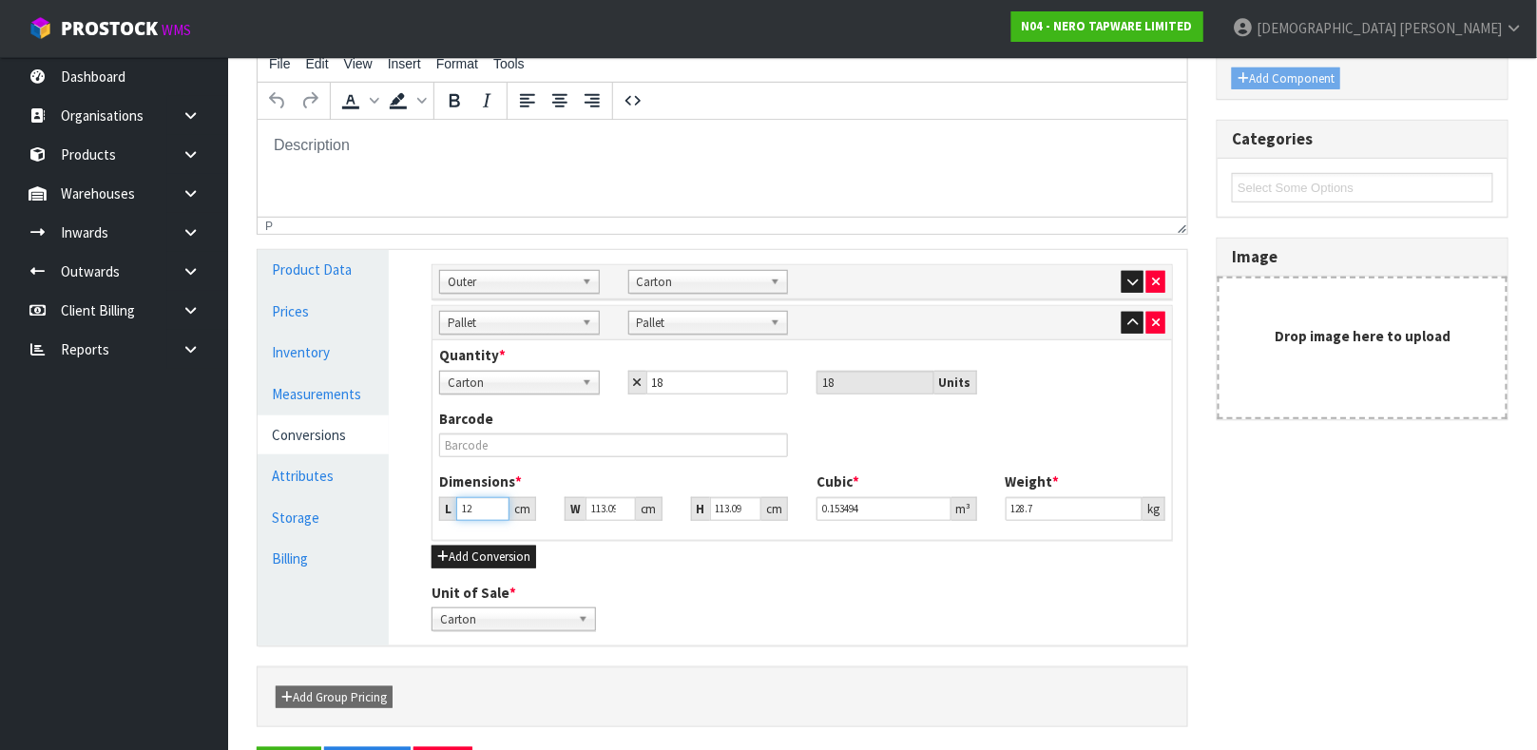
type input "1.534939"
type input "120"
type input "1"
type input "0.013572"
type input "10"
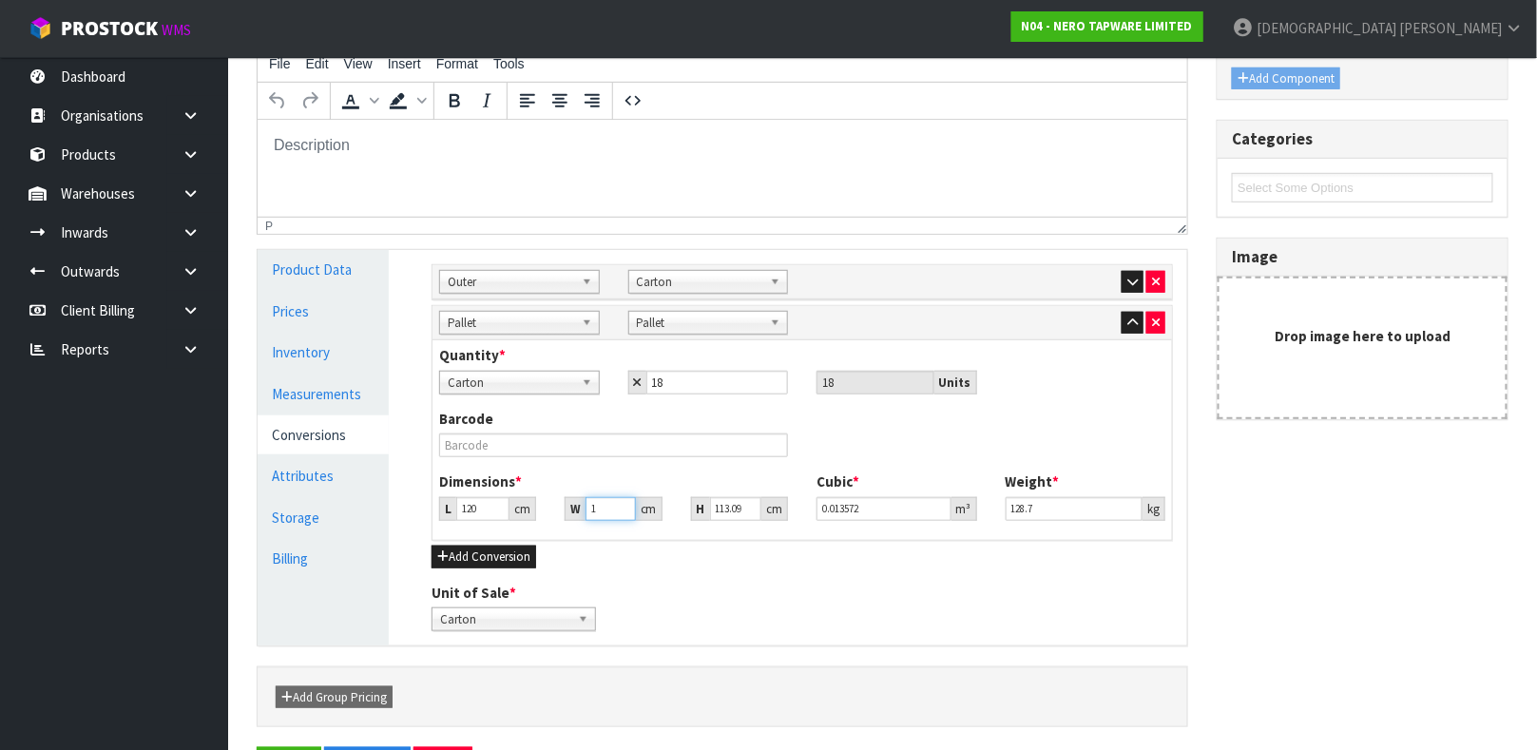
type input "0.135718"
type input "100"
type input "1.357176"
type input "100"
type input "1"
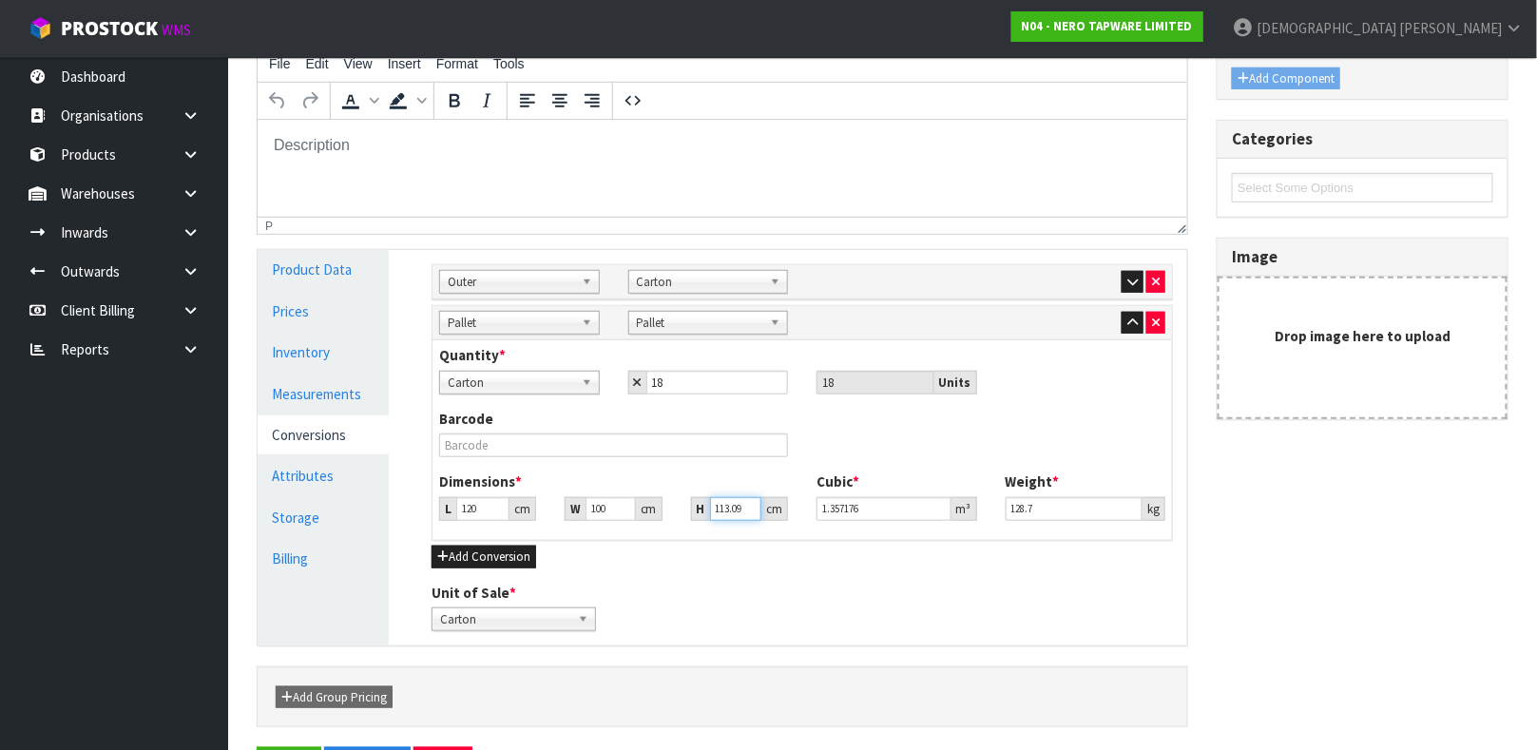
type input "0.012"
type input "15"
type input "0.18"
type input "156"
type input "1.872"
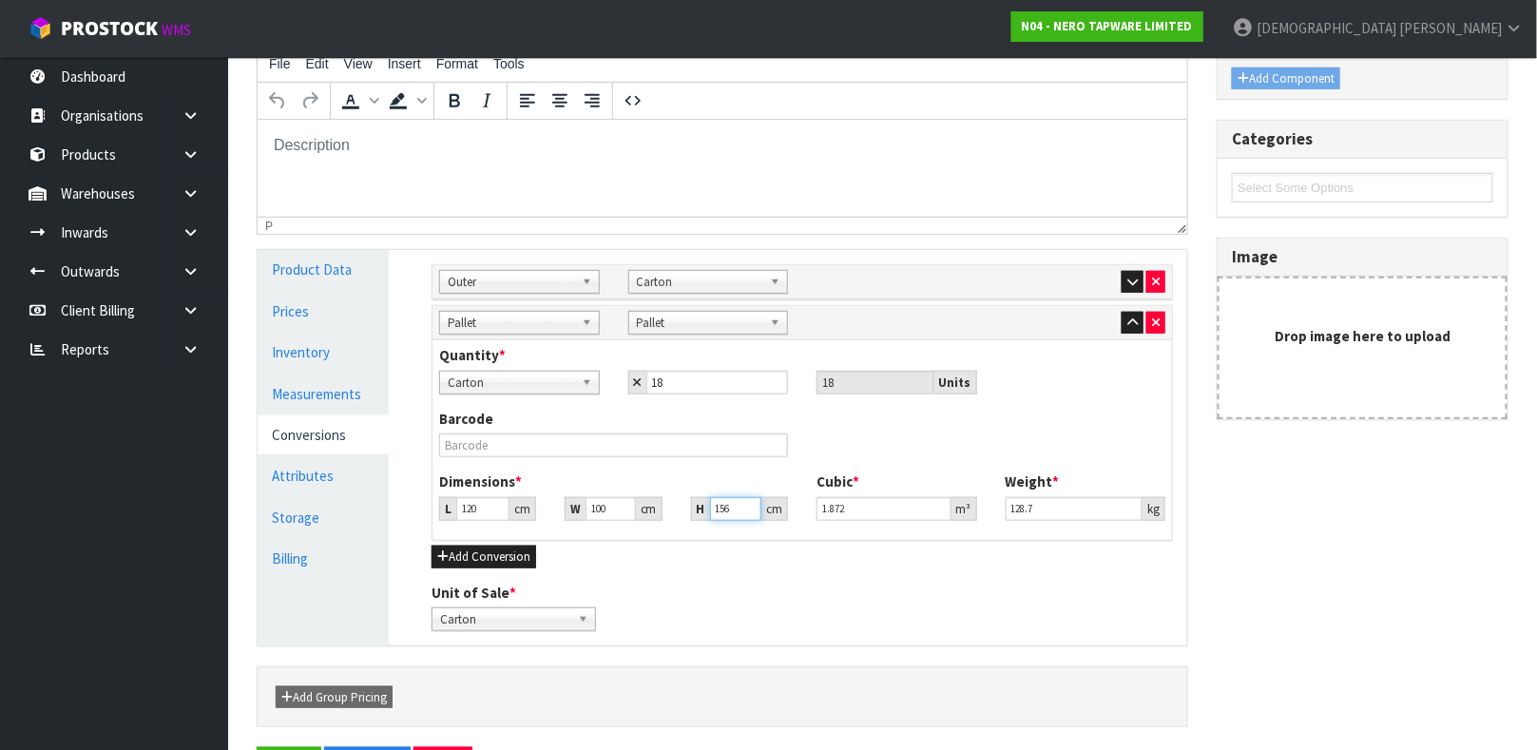
type input "156"
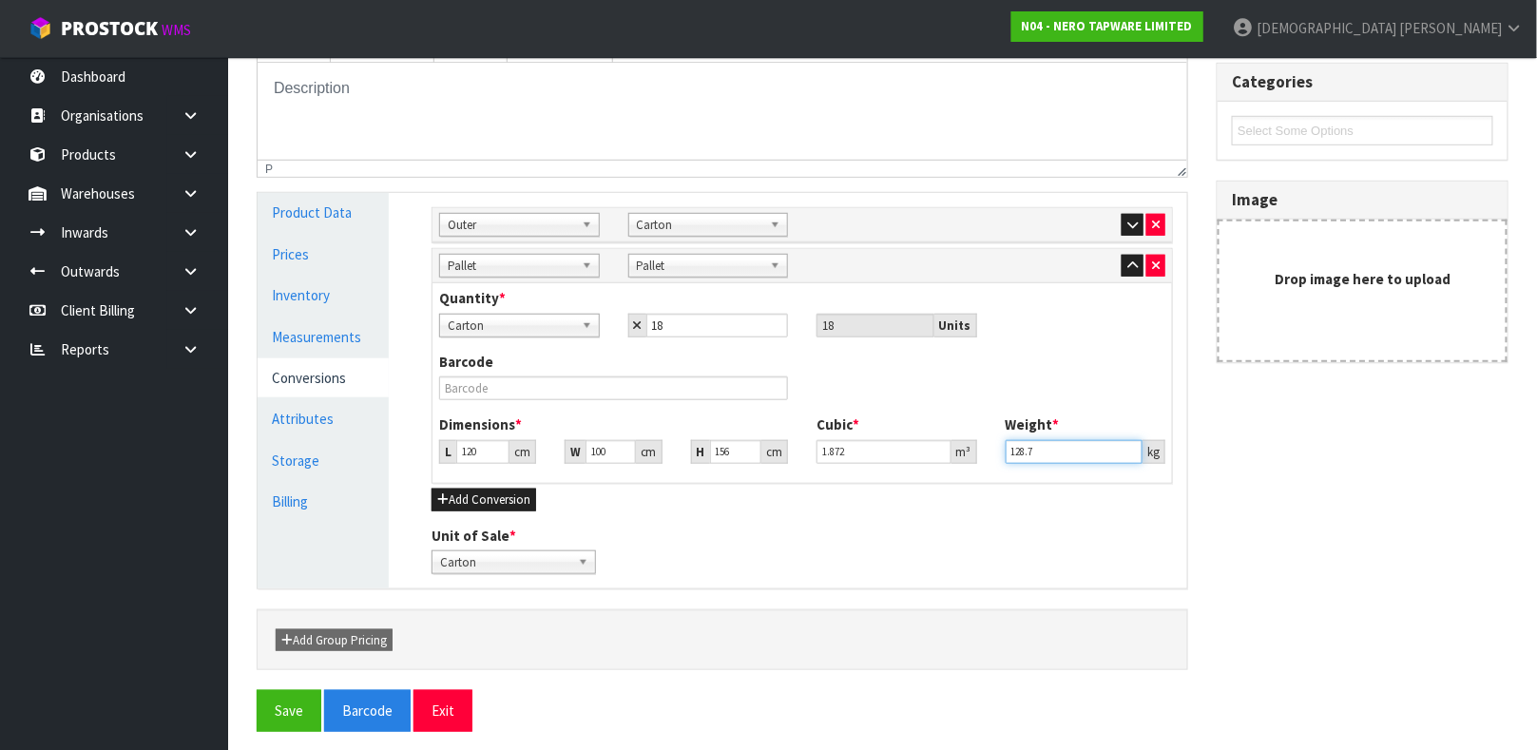
scroll to position [396, 0]
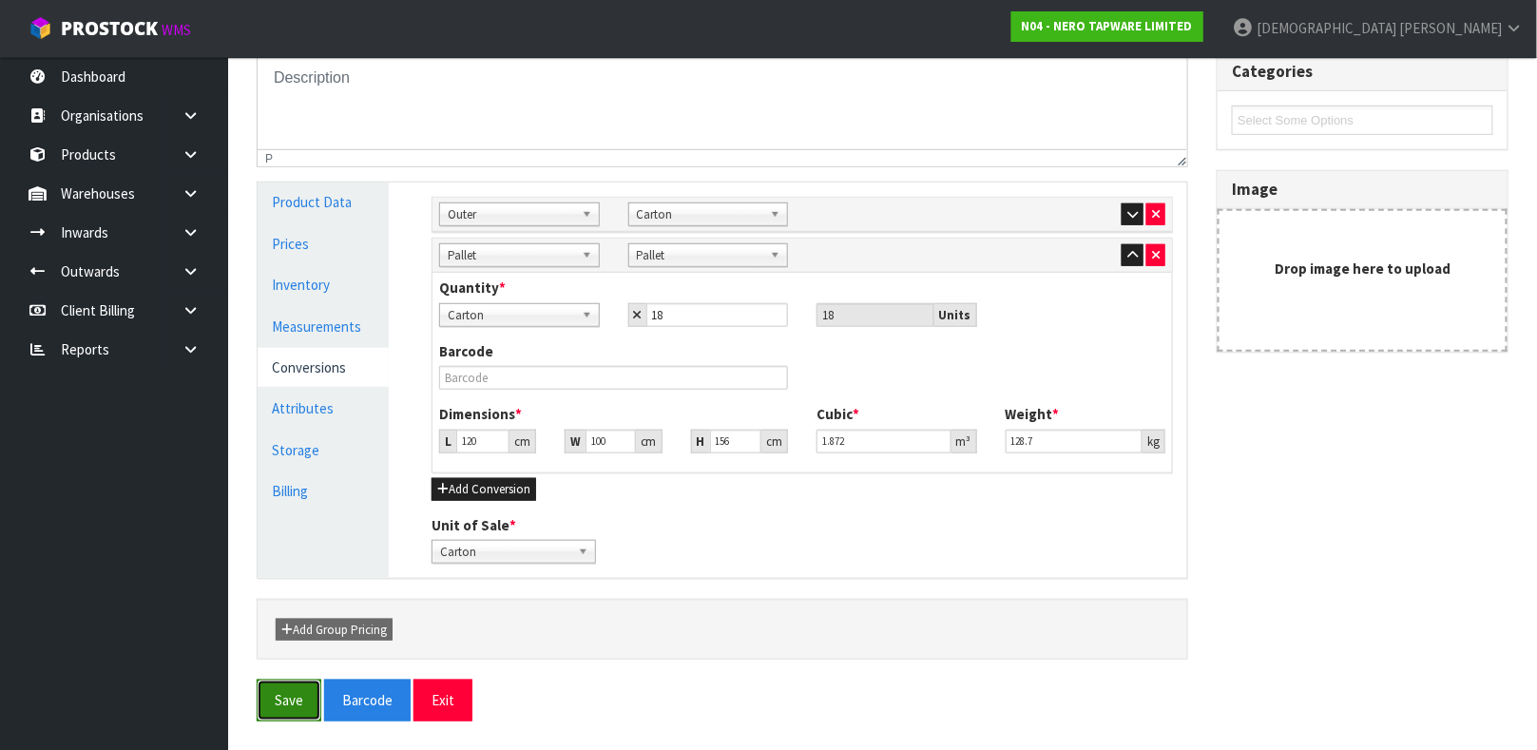
click at [284, 689] on button "Save" at bounding box center [289, 699] width 65 height 41
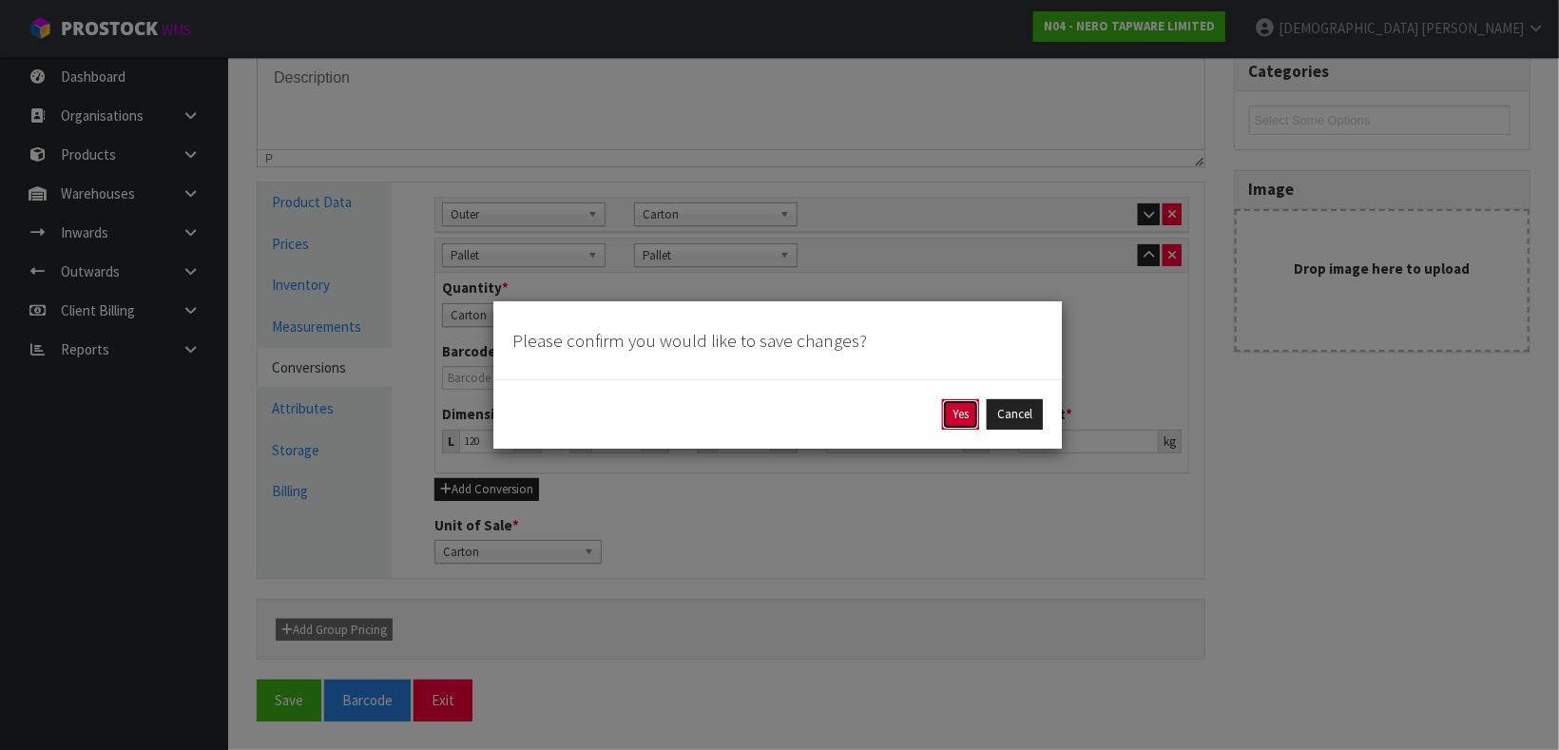
click at [955, 411] on button "Yes" at bounding box center [960, 414] width 37 height 30
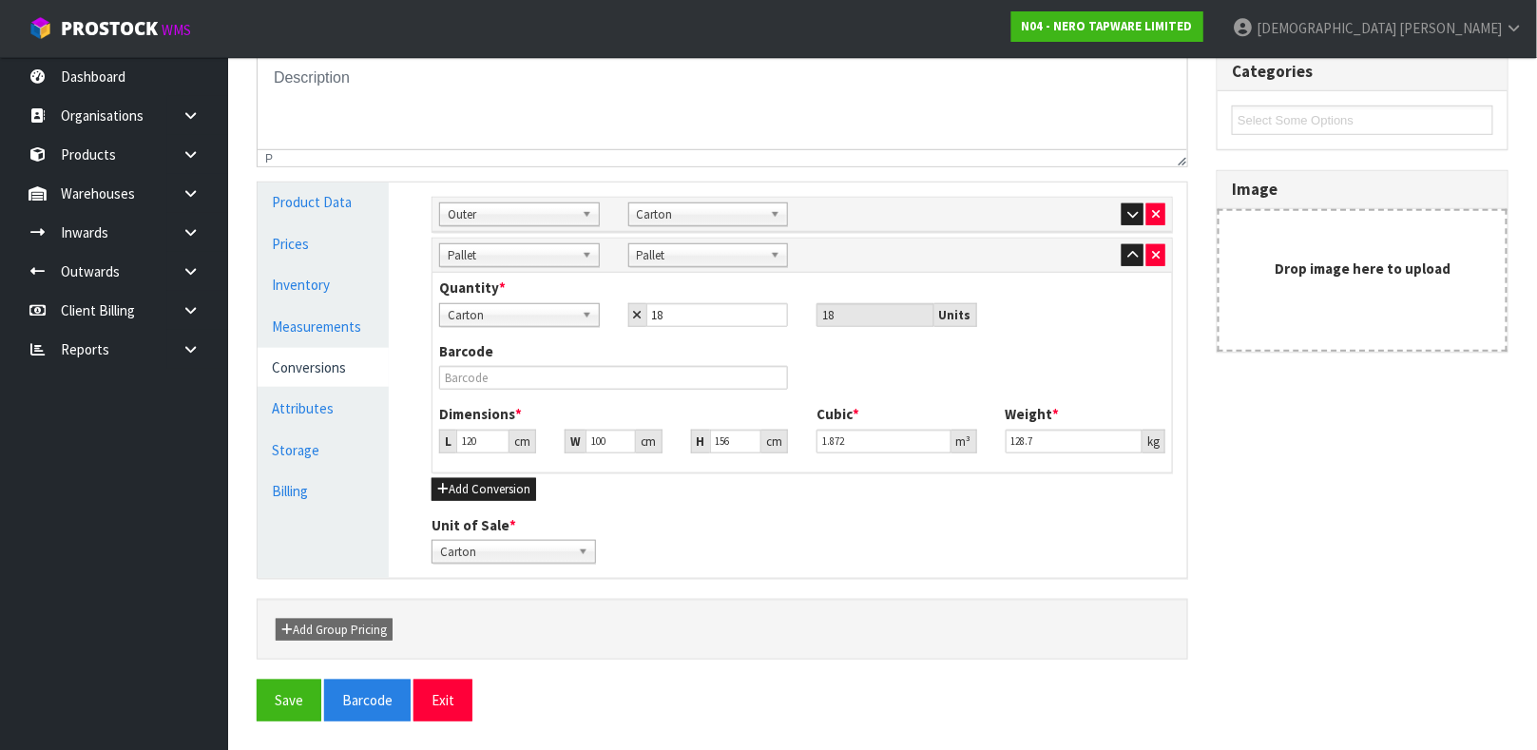
scroll to position [0, 0]
